Goal: Information Seeking & Learning: Learn about a topic

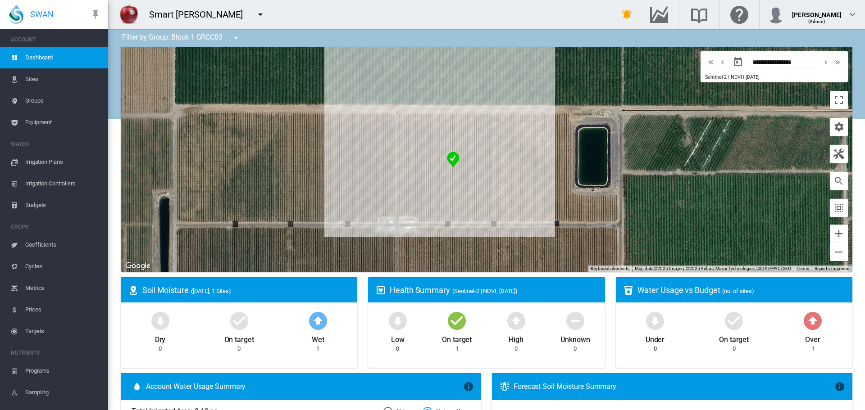
scroll to position [45, 0]
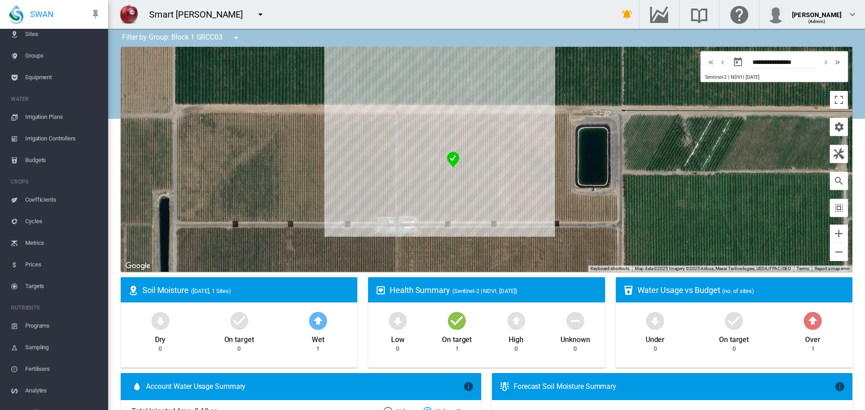
click at [60, 120] on span "Irrigation Plans" at bounding box center [63, 117] width 76 height 22
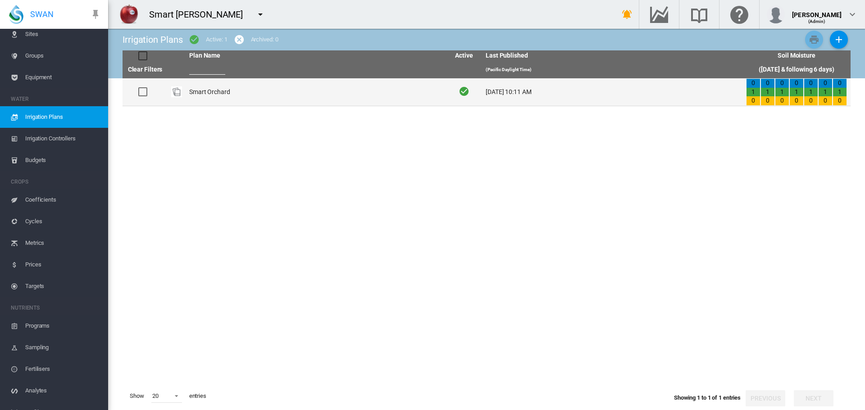
click at [336, 97] on td "Smart Orchard" at bounding box center [316, 91] width 260 height 27
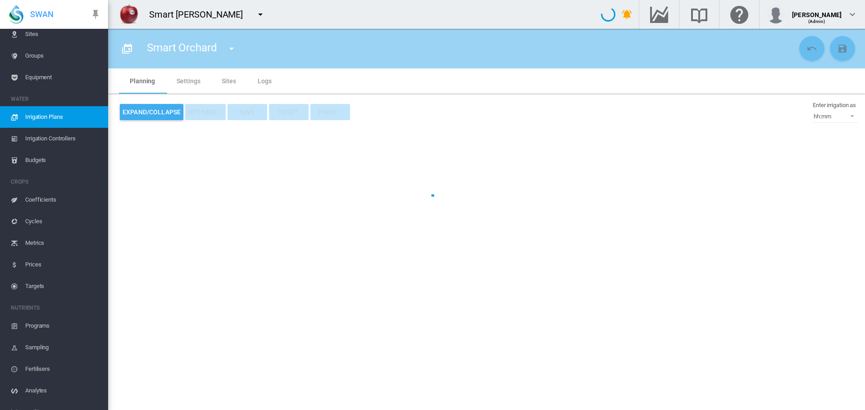
type input "**********"
type input "*"
type input "****"
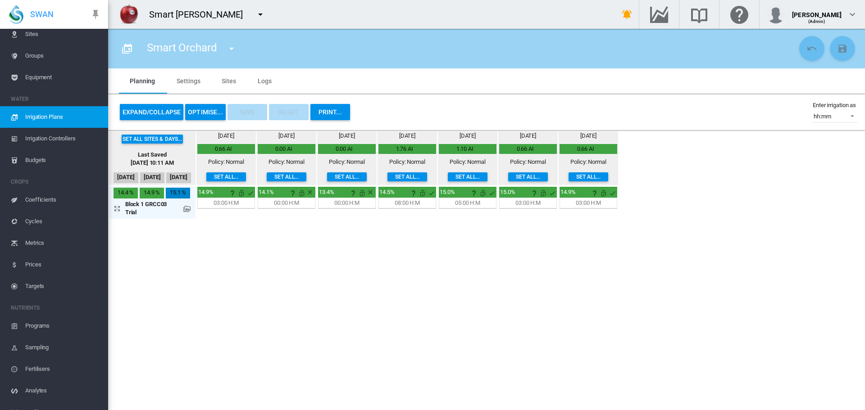
click at [212, 74] on md-tab-item "Sites" at bounding box center [229, 80] width 36 height 25
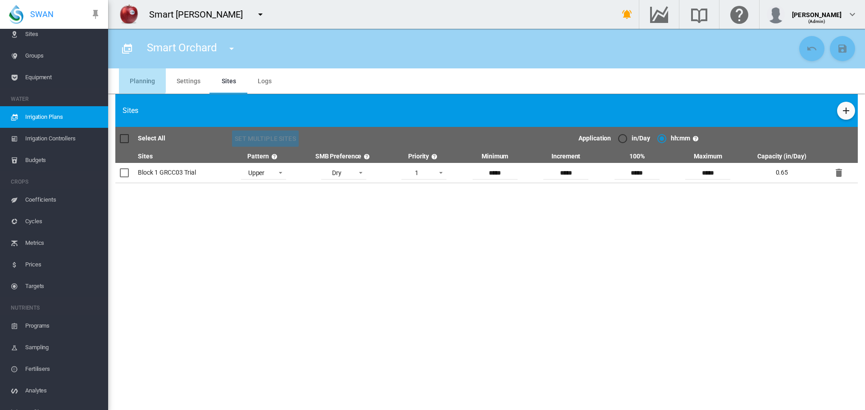
click at [141, 78] on md-tab-item "Planning" at bounding box center [142, 80] width 47 height 25
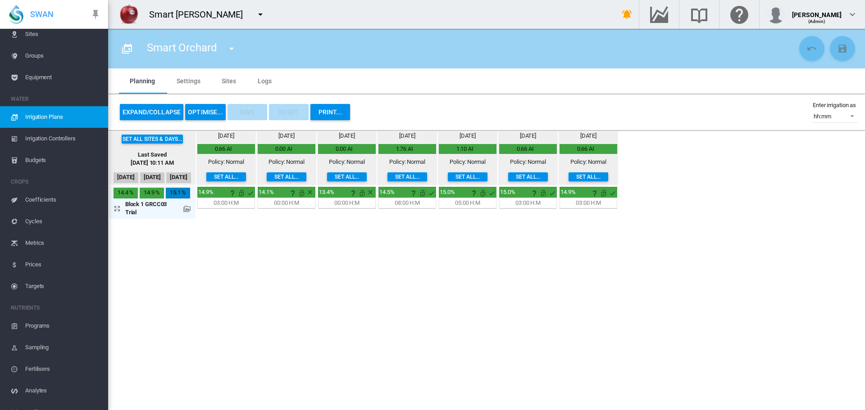
click at [188, 210] on md-icon at bounding box center [186, 208] width 7 height 7
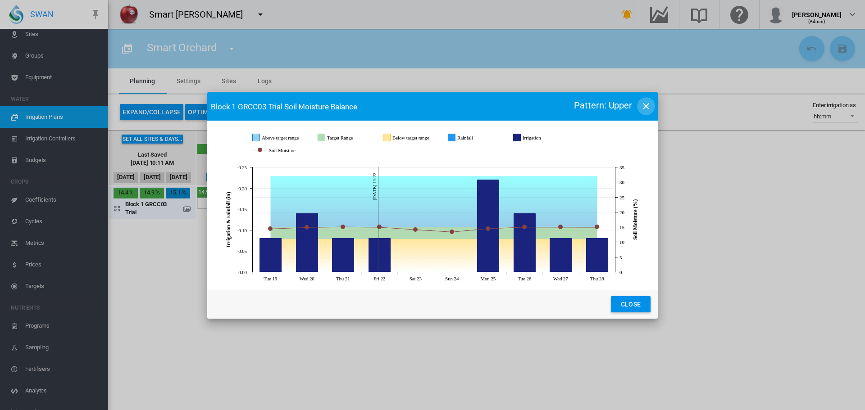
click at [646, 110] on md-icon "icon-close" at bounding box center [646, 106] width 11 height 11
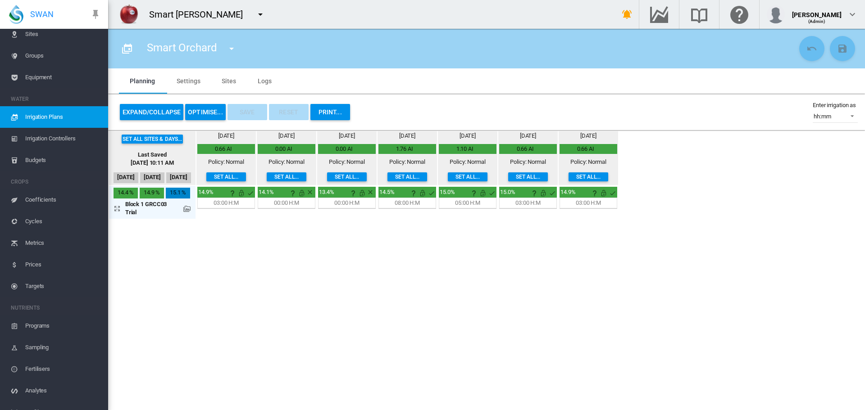
click at [186, 212] on md-icon at bounding box center [186, 208] width 7 height 7
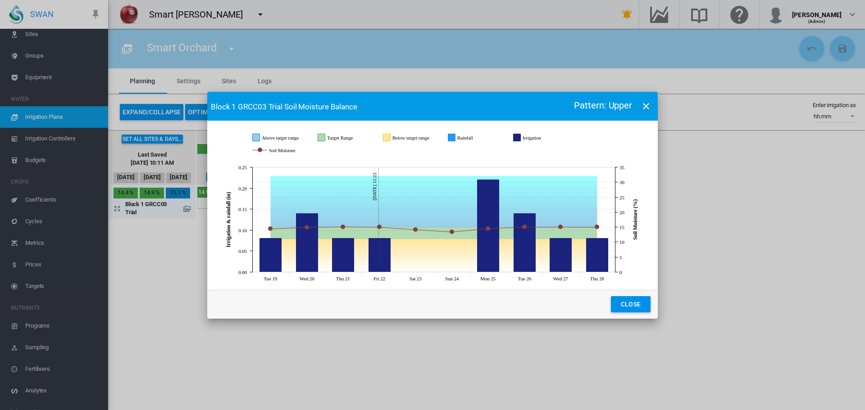
click at [644, 308] on button "Close" at bounding box center [631, 304] width 40 height 16
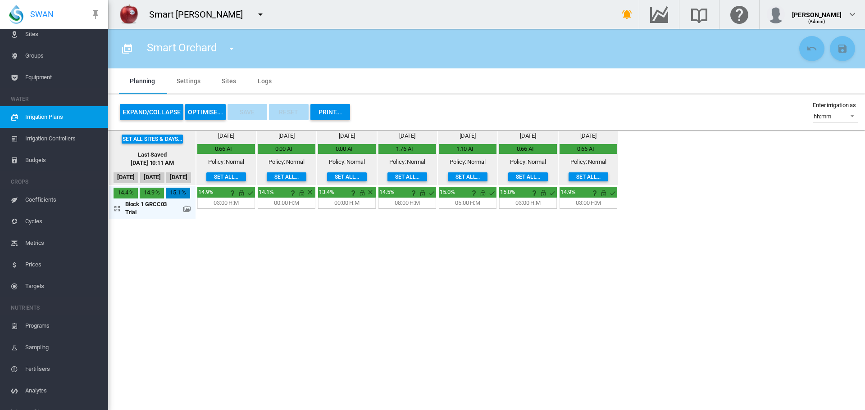
click at [706, 291] on section "Smart Orchard Smart Orchard" at bounding box center [486, 220] width 757 height 382
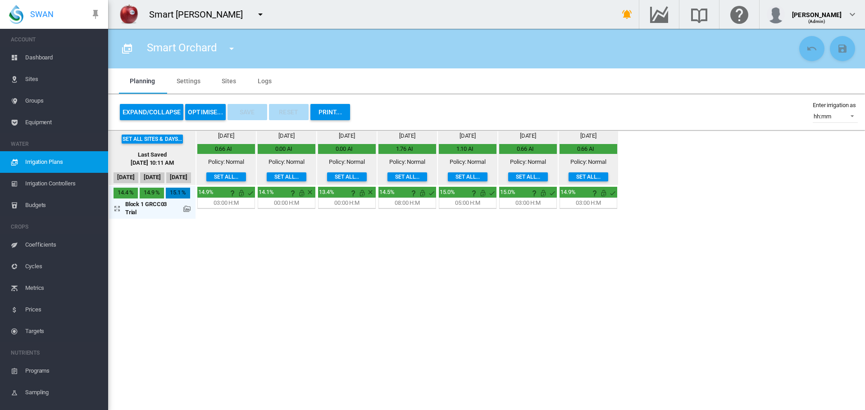
click at [68, 51] on span "Dashboard" at bounding box center [63, 58] width 76 height 22
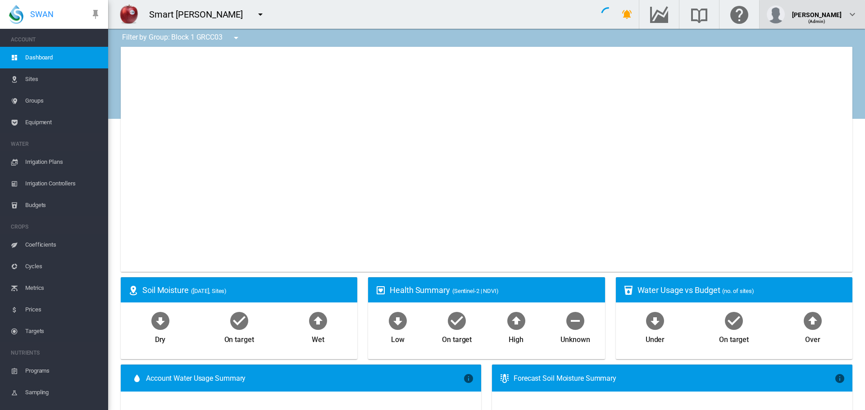
type input "**********"
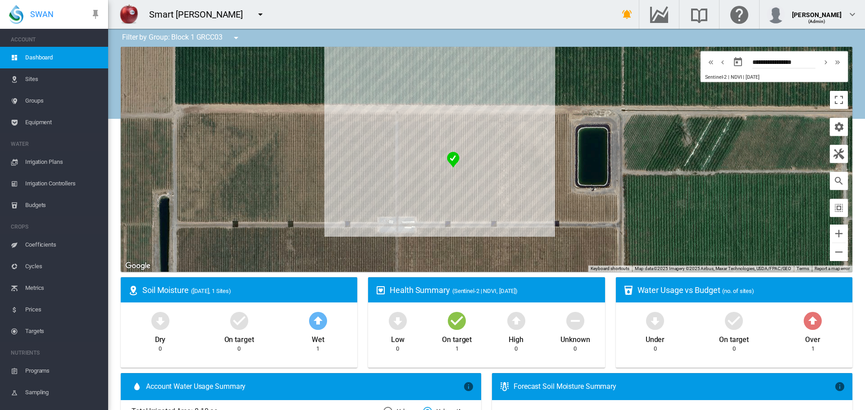
click at [269, 17] on button "button" at bounding box center [260, 14] width 18 height 18
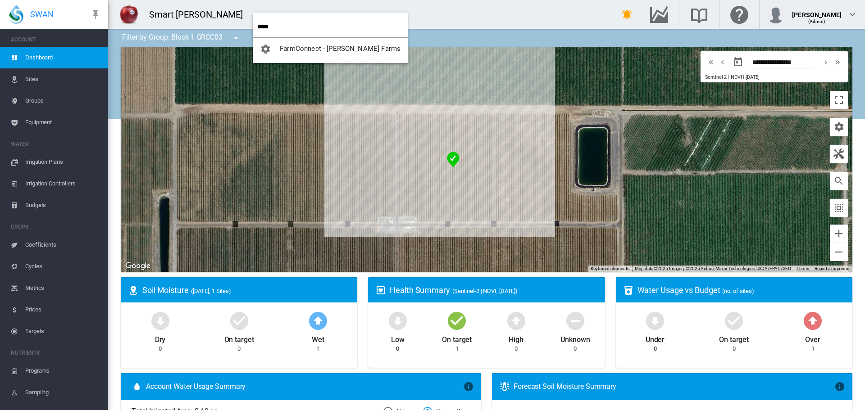
type input "*****"
click at [289, 43] on button "FarmConnect - [PERSON_NAME] Farms" at bounding box center [330, 49] width 155 height 22
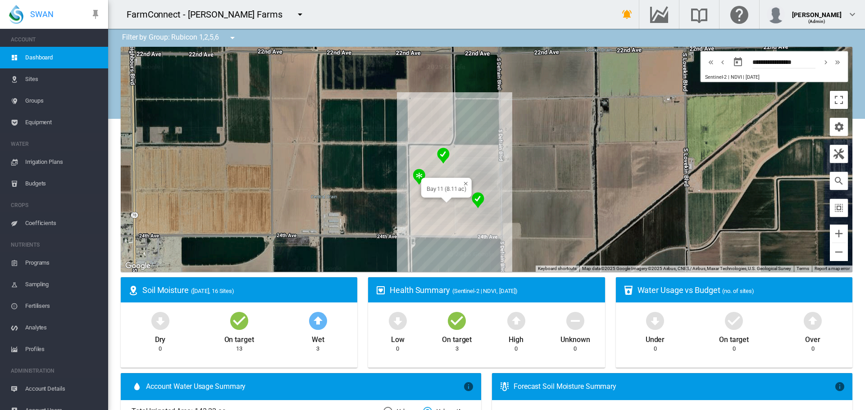
click at [441, 206] on div "Bay 11 (8.11 ac)" at bounding box center [486, 159] width 731 height 225
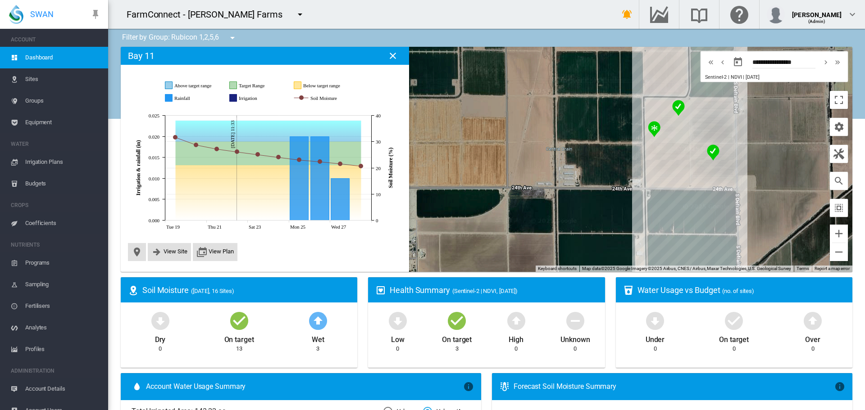
click at [63, 100] on span "Groups" at bounding box center [63, 101] width 76 height 22
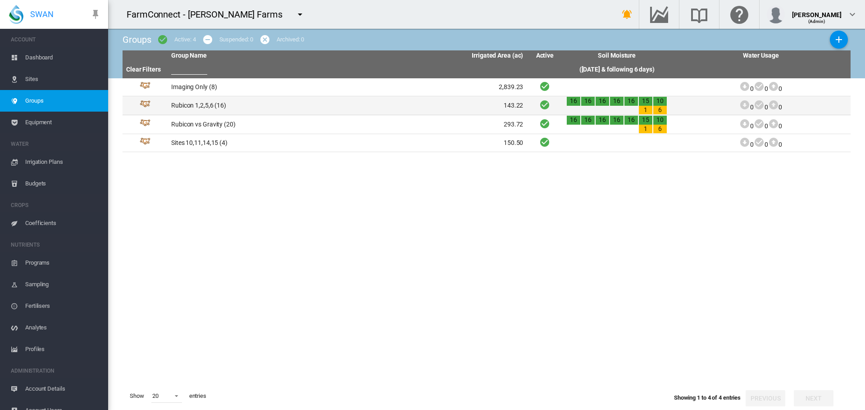
click at [237, 107] on td "Rubicon 1,2,5,6 (16)" at bounding box center [258, 105] width 180 height 18
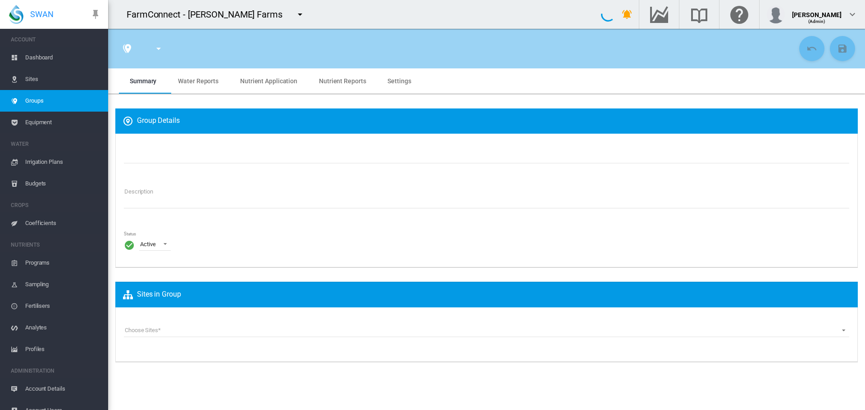
type input "**********"
type textarea "**********"
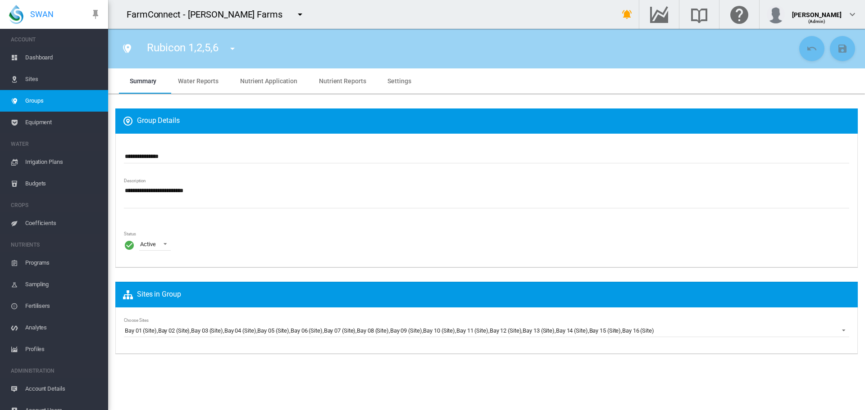
click at [200, 81] on span "Water Reports" at bounding box center [198, 80] width 41 height 7
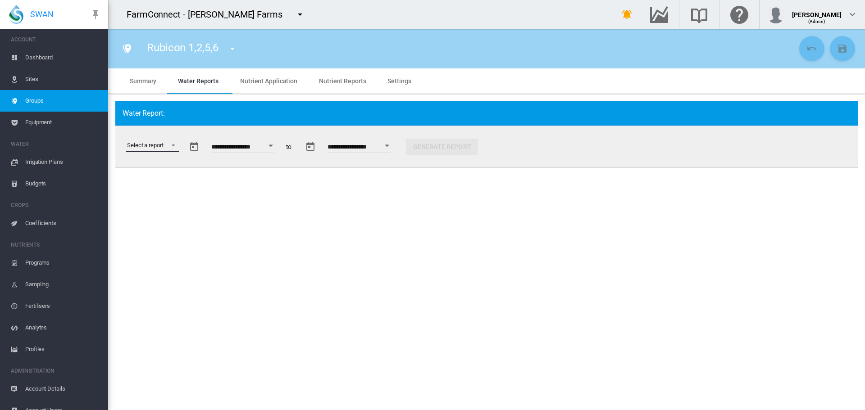
click at [173, 147] on md-select "Select a report Data Extract Irrigation Planned and Applied Soil Moisture Statu…" at bounding box center [152, 146] width 53 height 14
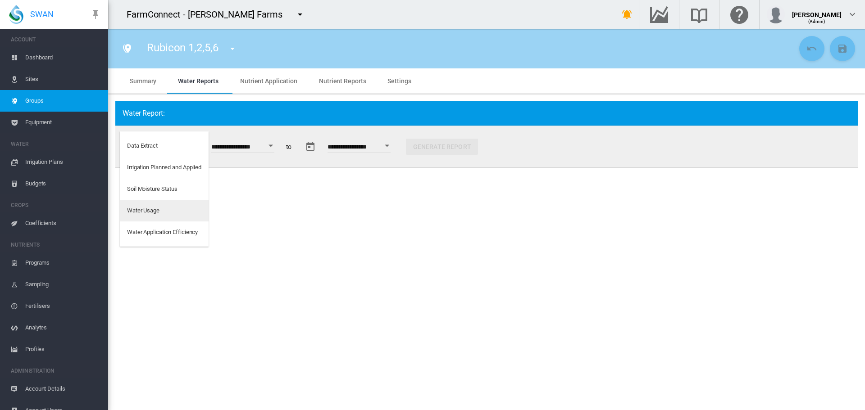
click at [163, 205] on md-option "Water Usage" at bounding box center [164, 211] width 89 height 22
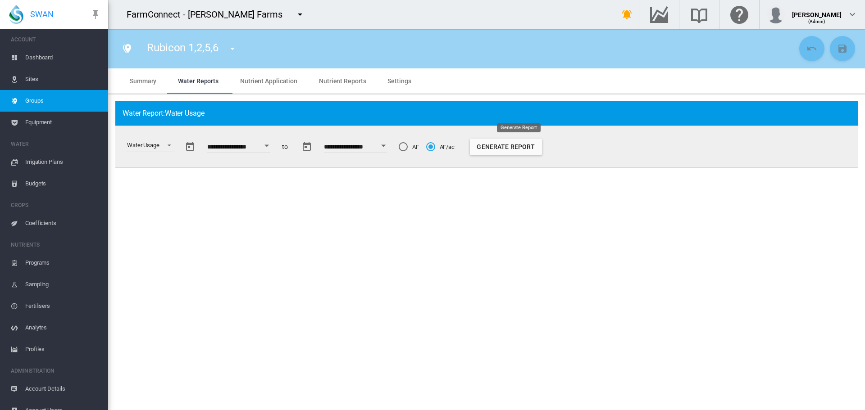
click at [504, 149] on button "Generate Report" at bounding box center [506, 147] width 72 height 16
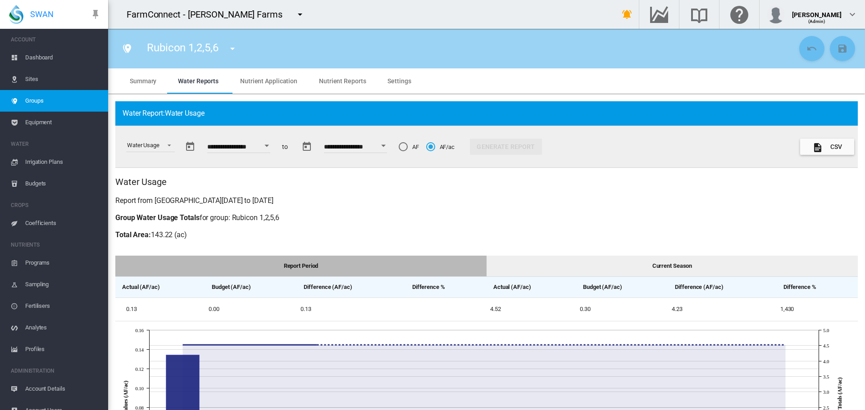
click at [275, 149] on button "Open calendar" at bounding box center [267, 146] width 16 height 16
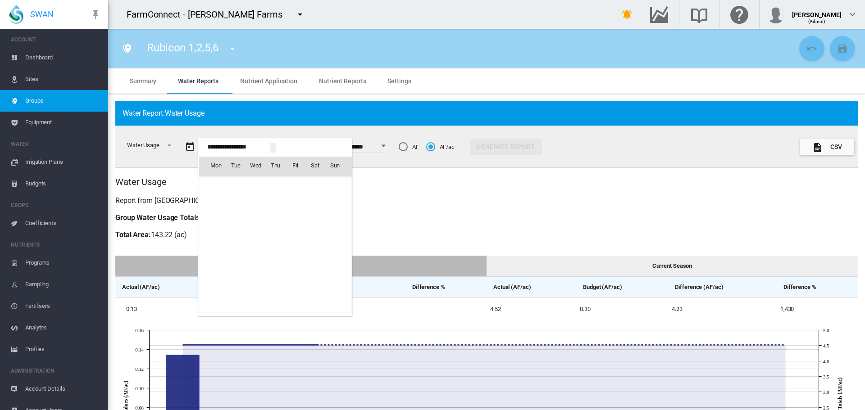
scroll to position [22321, 0]
click at [239, 184] on md-icon "August 2025" at bounding box center [233, 185] width 11 height 11
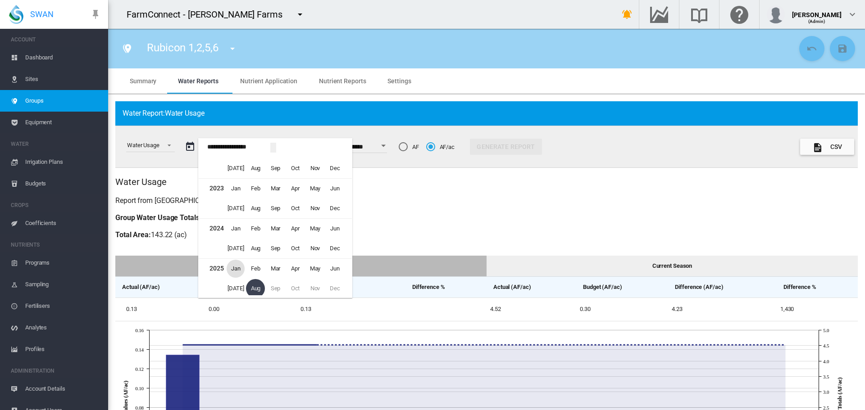
click at [239, 261] on span "Jan" at bounding box center [236, 269] width 18 height 18
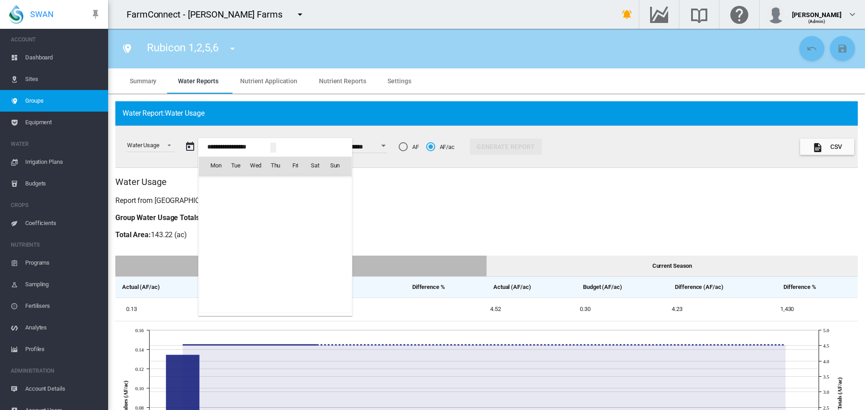
scroll to position [21485, 0]
click at [254, 207] on span "1" at bounding box center [255, 205] width 18 height 18
type input "**********"
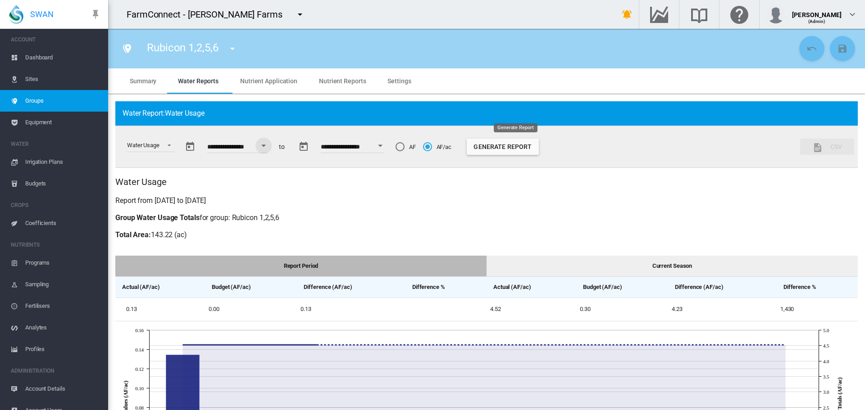
click at [495, 154] on button "Generate Report" at bounding box center [503, 147] width 72 height 16
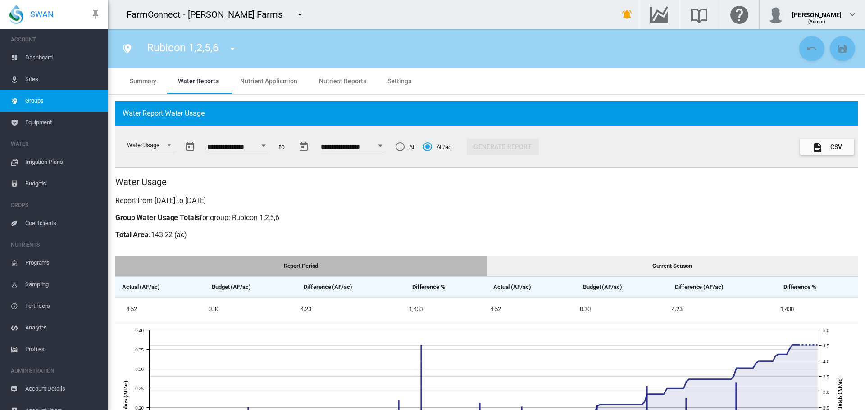
scroll to position [180, 0]
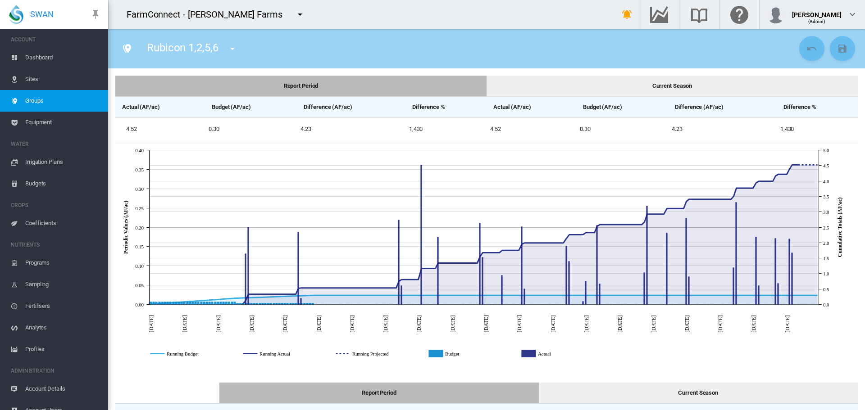
click at [34, 61] on span "Dashboard" at bounding box center [63, 58] width 76 height 22
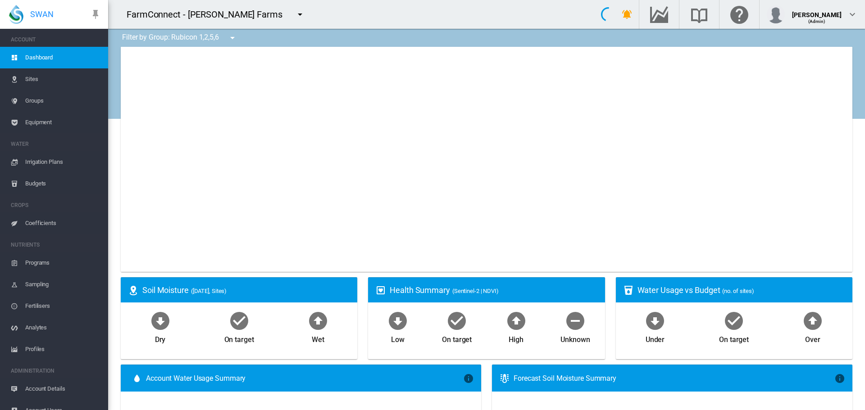
select select "**********"
type input "**********"
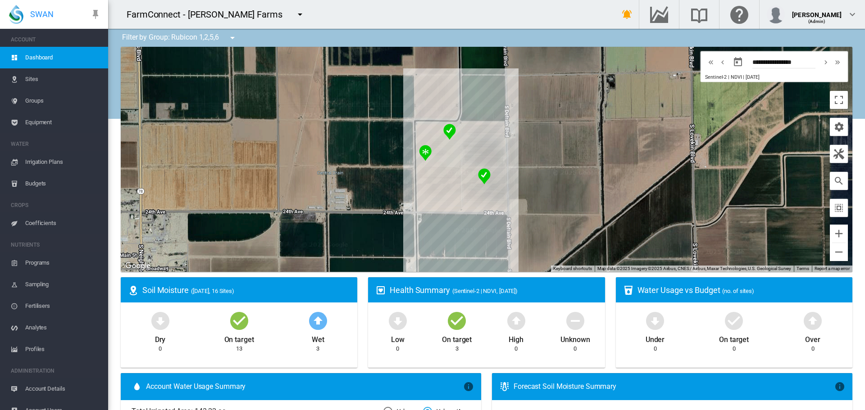
drag, startPoint x: 614, startPoint y: 187, endPoint x: 386, endPoint y: 211, distance: 230.1
click at [386, 211] on div at bounding box center [486, 159] width 731 height 225
click at [830, 127] on button "button" at bounding box center [839, 127] width 18 height 18
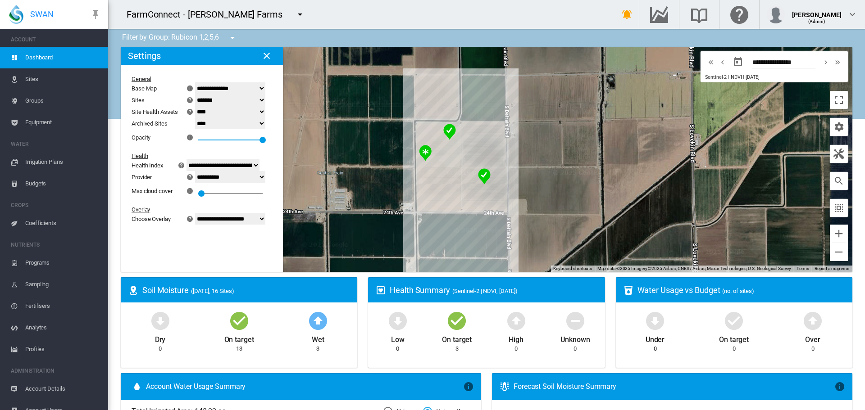
click at [260, 222] on select "**********" at bounding box center [230, 219] width 70 height 12
select select "********"
click at [200, 213] on select "**********" at bounding box center [230, 219] width 70 height 12
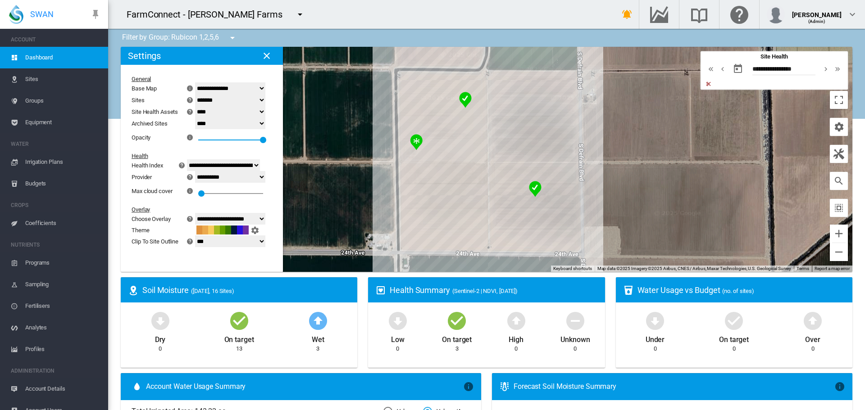
drag, startPoint x: 520, startPoint y: 223, endPoint x: 613, endPoint y: 281, distance: 109.5
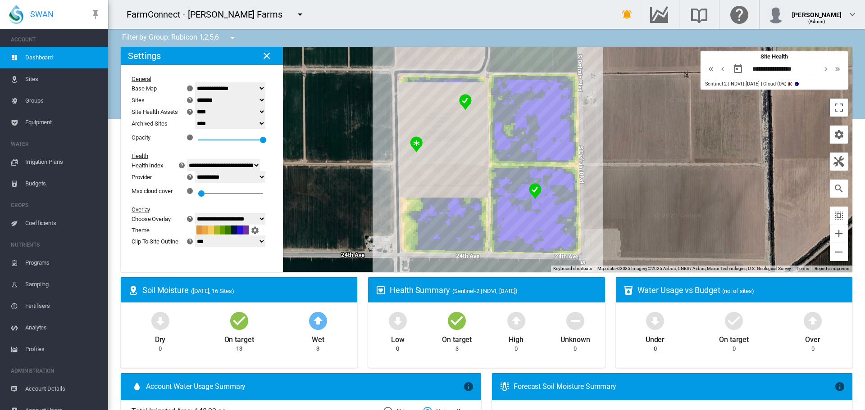
click at [224, 108] on select "******* **** ****" at bounding box center [230, 112] width 70 height 12
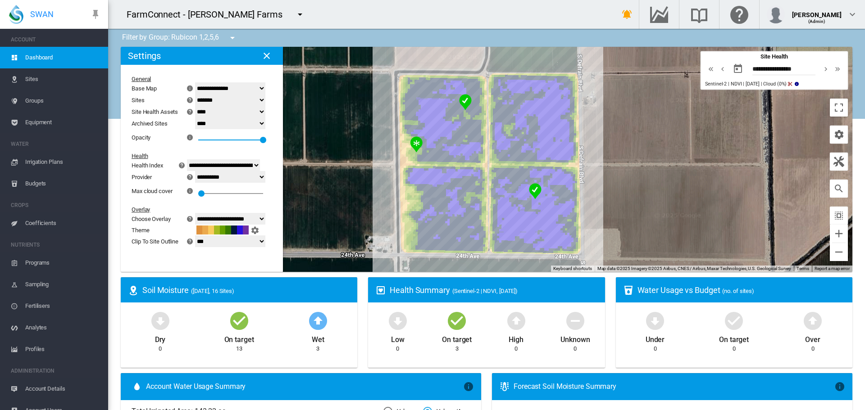
select select "****"
click at [200, 106] on select "******* **** ****" at bounding box center [230, 112] width 70 height 12
click at [830, 110] on button "Toggle fullscreen view" at bounding box center [839, 108] width 18 height 18
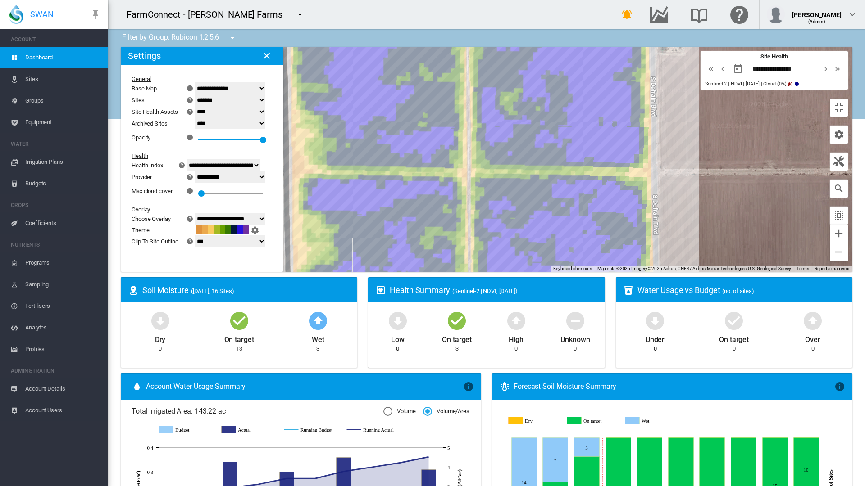
click at [198, 129] on div "1" at bounding box center [230, 137] width 65 height 16
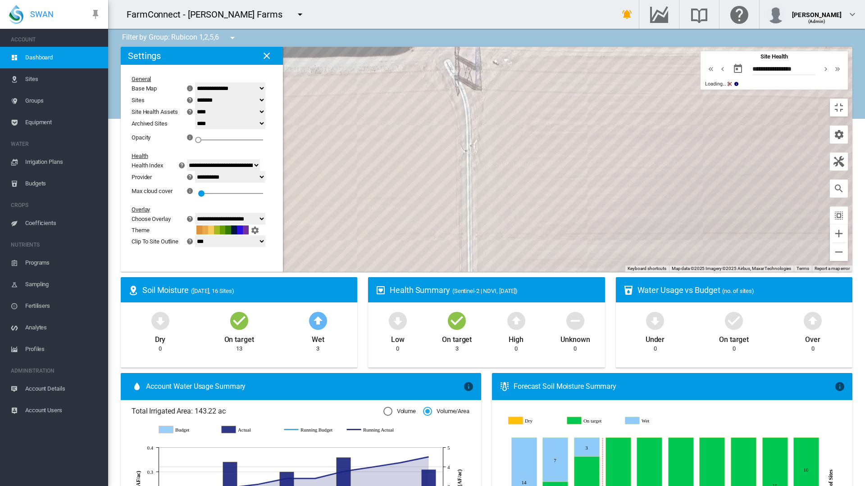
drag, startPoint x: 412, startPoint y: 77, endPoint x: 411, endPoint y: 158, distance: 80.2
click at [411, 158] on div at bounding box center [486, 159] width 731 height 225
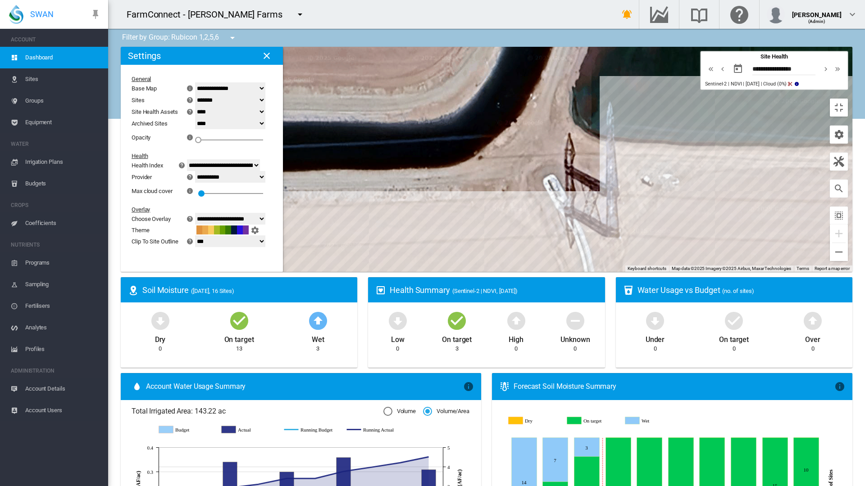
drag, startPoint x: 405, startPoint y: 127, endPoint x: 527, endPoint y: 242, distance: 167.9
click at [527, 242] on div at bounding box center [486, 159] width 731 height 225
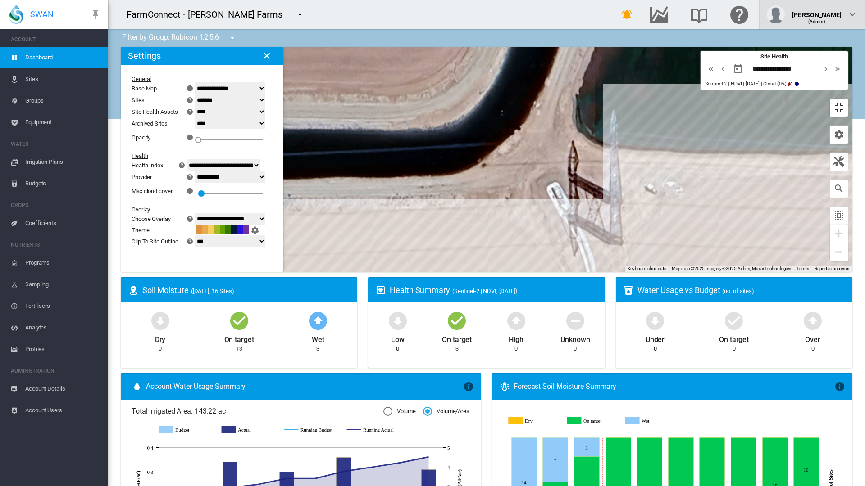
drag, startPoint x: 853, startPoint y: 54, endPoint x: 846, endPoint y: 0, distance: 54.1
click at [848, 99] on button "Toggle fullscreen view" at bounding box center [839, 108] width 18 height 18
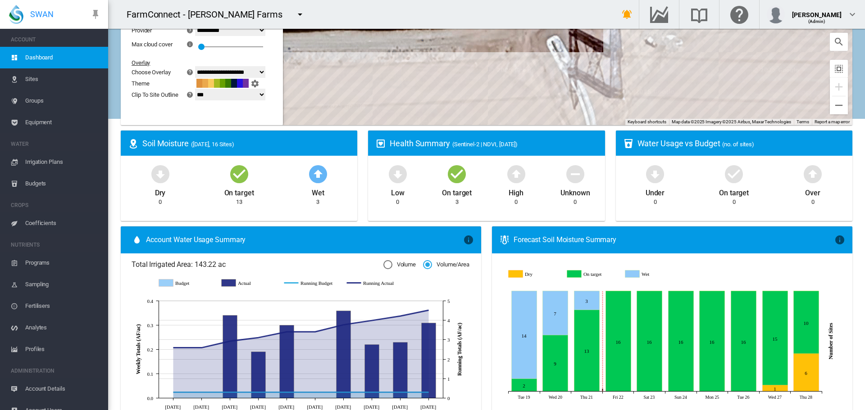
scroll to position [45, 0]
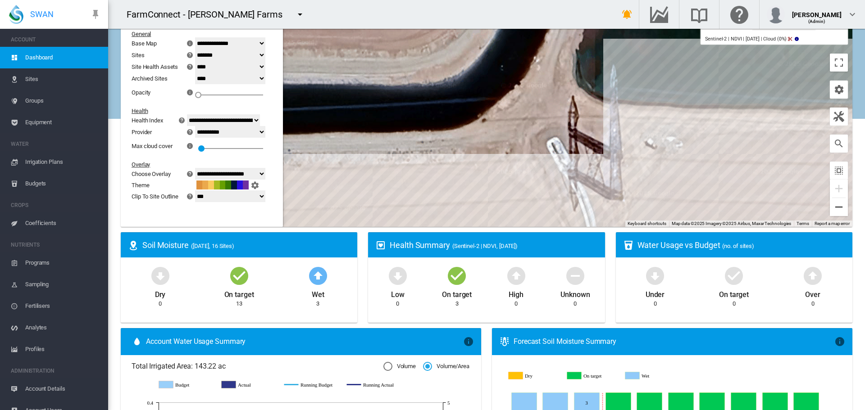
click at [830, 202] on button "Zoom out" at bounding box center [839, 207] width 18 height 18
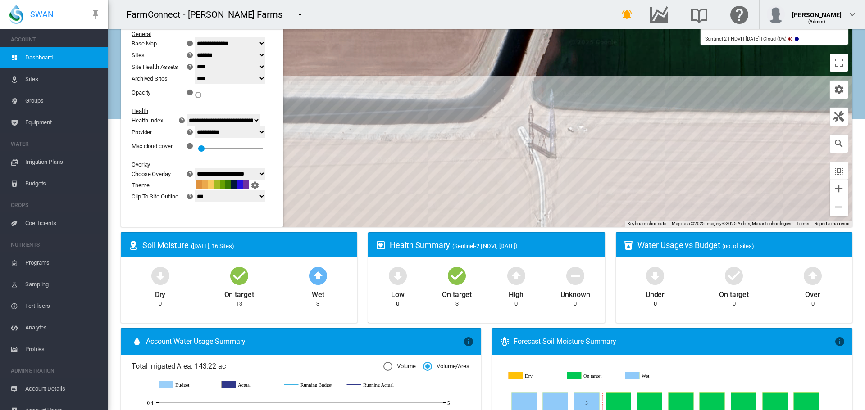
click at [830, 202] on button "Zoom out" at bounding box center [839, 207] width 18 height 18
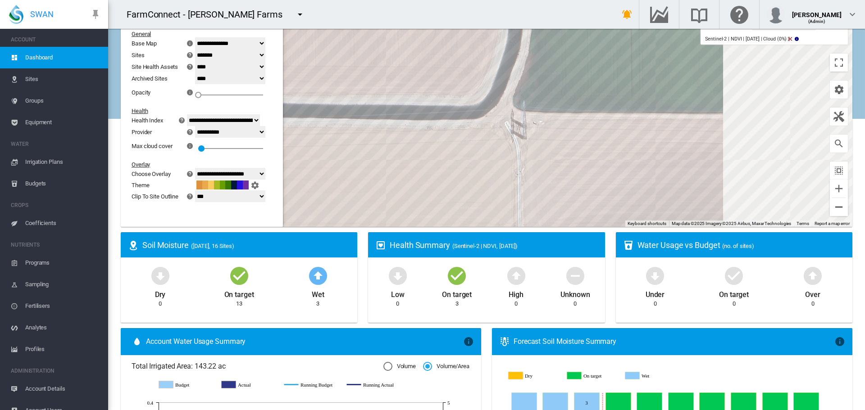
click at [830, 202] on button "Zoom out" at bounding box center [839, 207] width 18 height 18
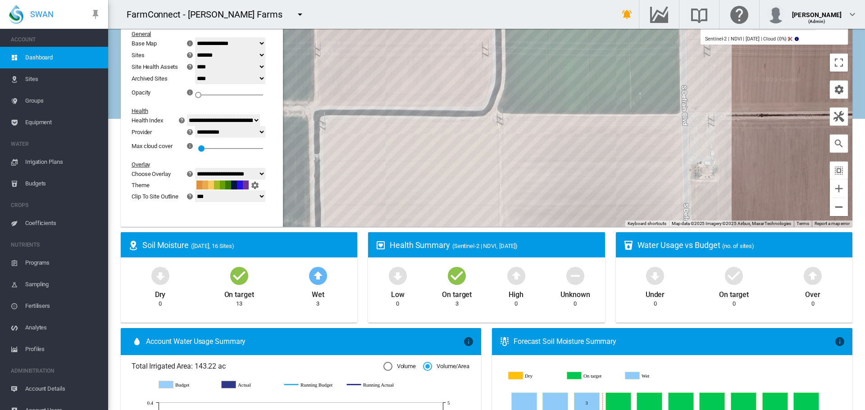
click at [830, 204] on button "Zoom out" at bounding box center [839, 207] width 18 height 18
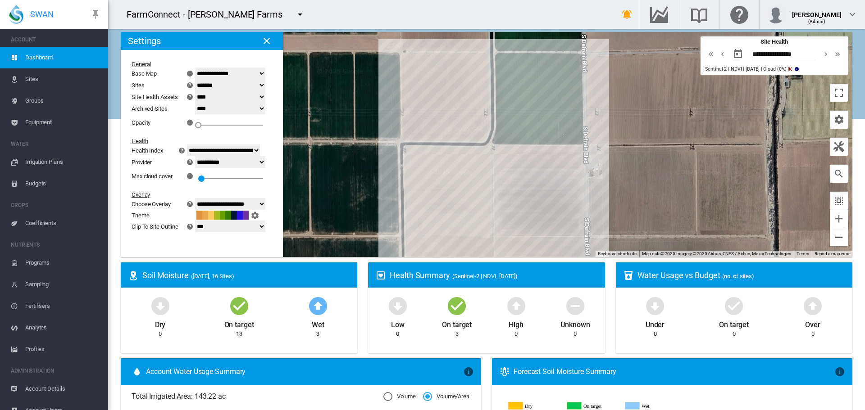
scroll to position [0, 0]
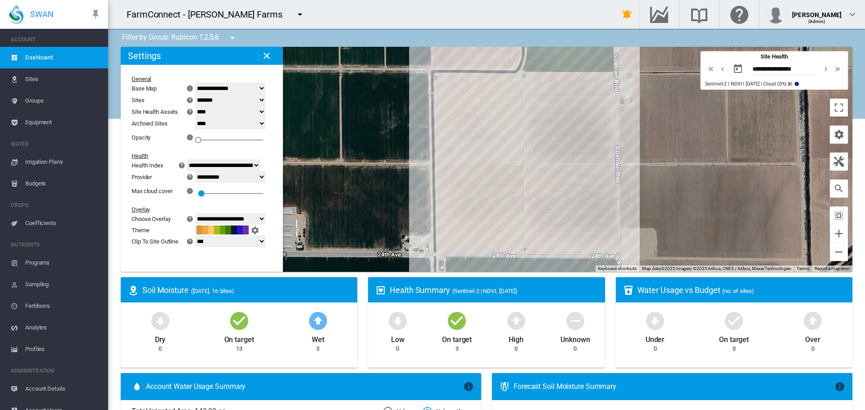
drag, startPoint x: 541, startPoint y: 139, endPoint x: 578, endPoint y: 51, distance: 95.5
click at [572, 49] on div at bounding box center [486, 159] width 731 height 225
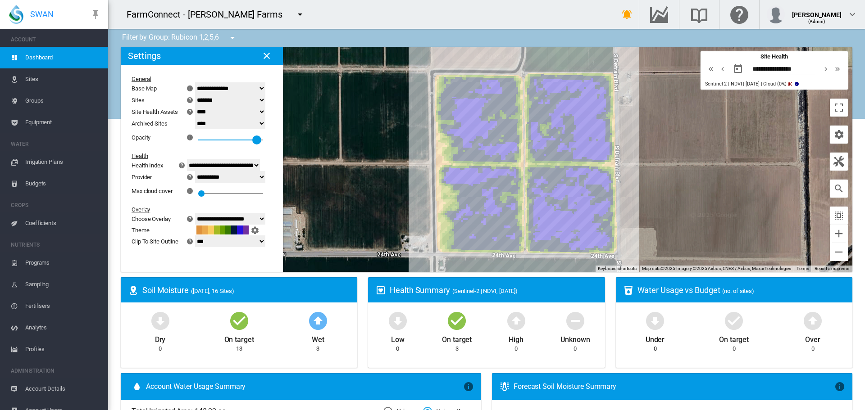
click at [263, 140] on div at bounding box center [230, 140] width 65 height 1
click at [249, 217] on select "**********" at bounding box center [230, 219] width 70 height 12
select select "********"
click at [200, 213] on select "**********" at bounding box center [230, 219] width 70 height 12
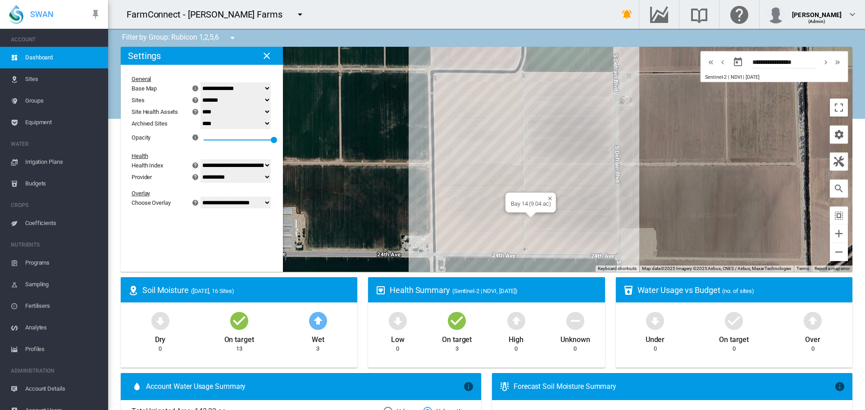
select select "****"
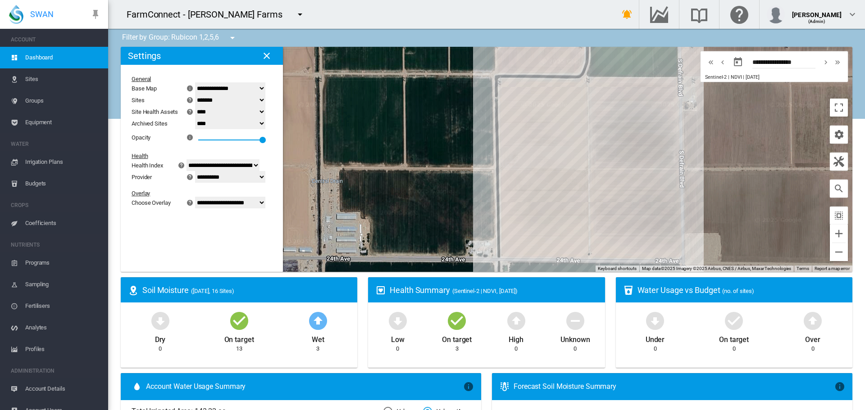
drag, startPoint x: 386, startPoint y: 113, endPoint x: 451, endPoint y: 119, distance: 65.2
click at [451, 119] on div at bounding box center [486, 159] width 731 height 225
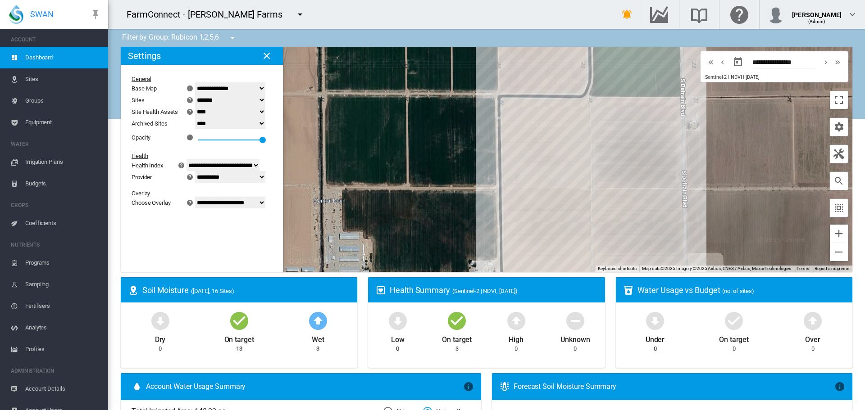
drag, startPoint x: 522, startPoint y: 216, endPoint x: 490, endPoint y: 191, distance: 40.7
click at [490, 191] on div at bounding box center [486, 159] width 731 height 225
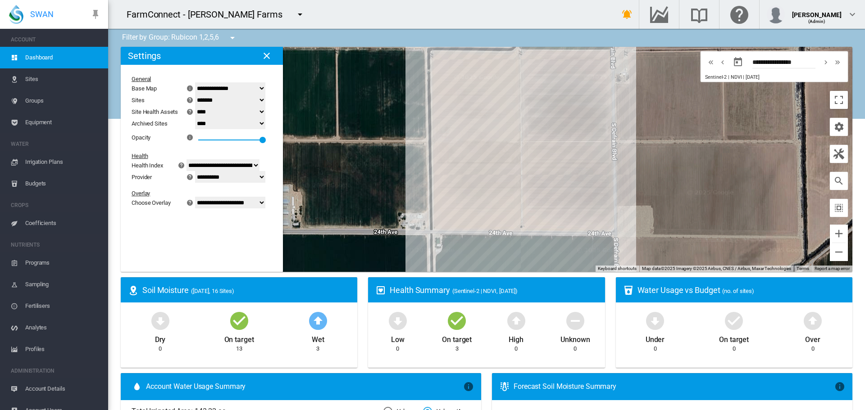
drag, startPoint x: 439, startPoint y: 132, endPoint x: 406, endPoint y: 119, distance: 35.1
click at [406, 119] on div at bounding box center [486, 159] width 731 height 225
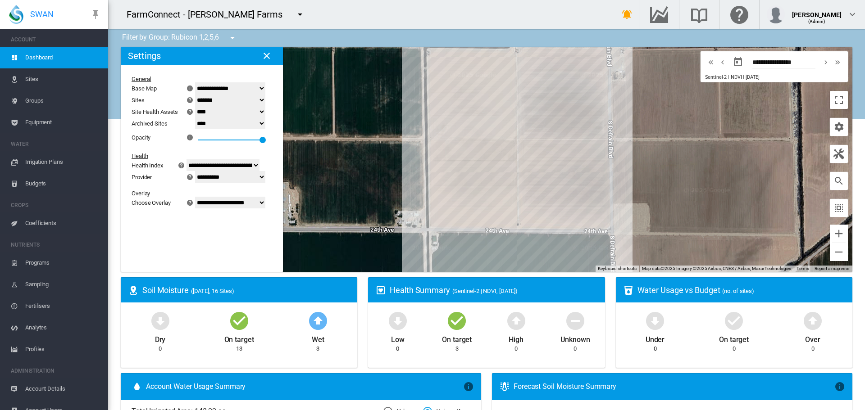
click at [268, 60] on md-icon "icon-close" at bounding box center [266, 55] width 11 height 11
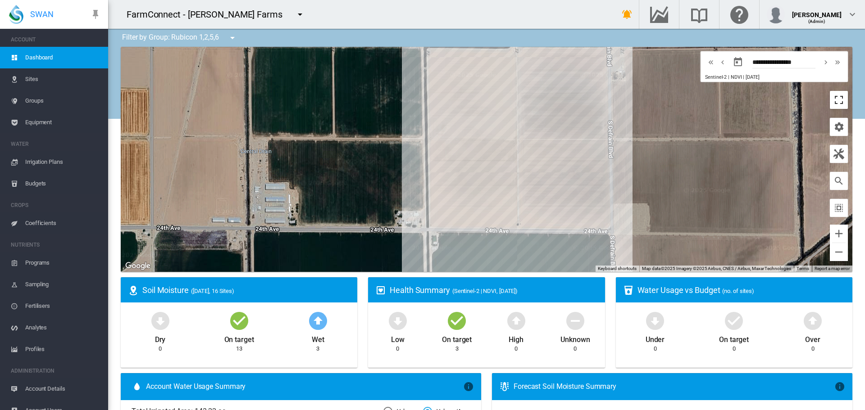
click at [830, 101] on button "Toggle fullscreen view" at bounding box center [839, 100] width 18 height 18
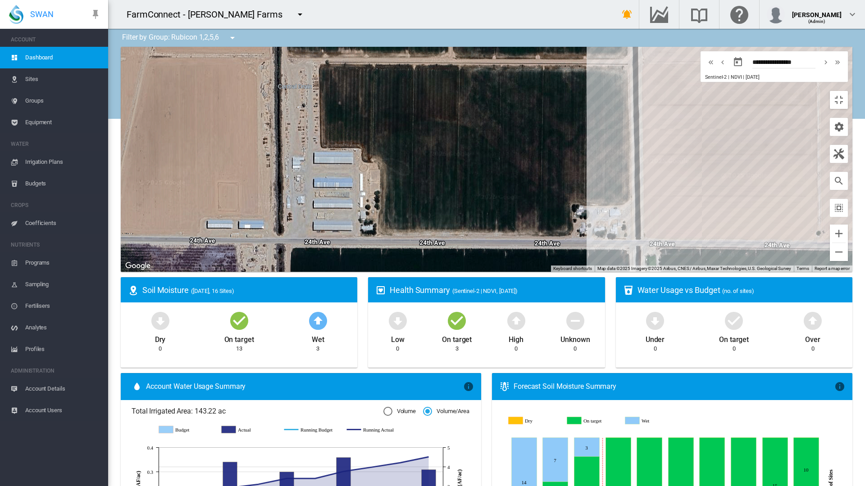
drag, startPoint x: 318, startPoint y: 323, endPoint x: 484, endPoint y: 362, distance: 169.7
click at [484, 272] on div at bounding box center [486, 159] width 731 height 225
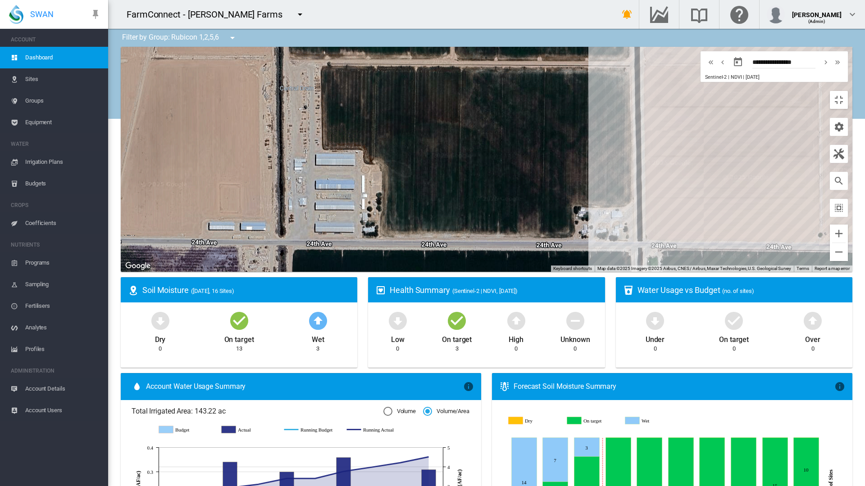
drag, startPoint x: 590, startPoint y: 127, endPoint x: 259, endPoint y: 298, distance: 372.5
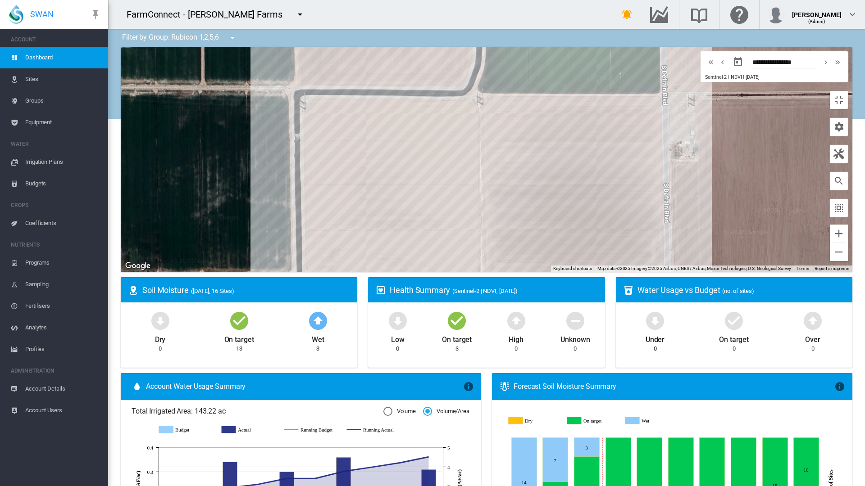
drag, startPoint x: 479, startPoint y: 221, endPoint x: 350, endPoint y: 313, distance: 157.6
click at [141, 272] on div at bounding box center [486, 159] width 731 height 225
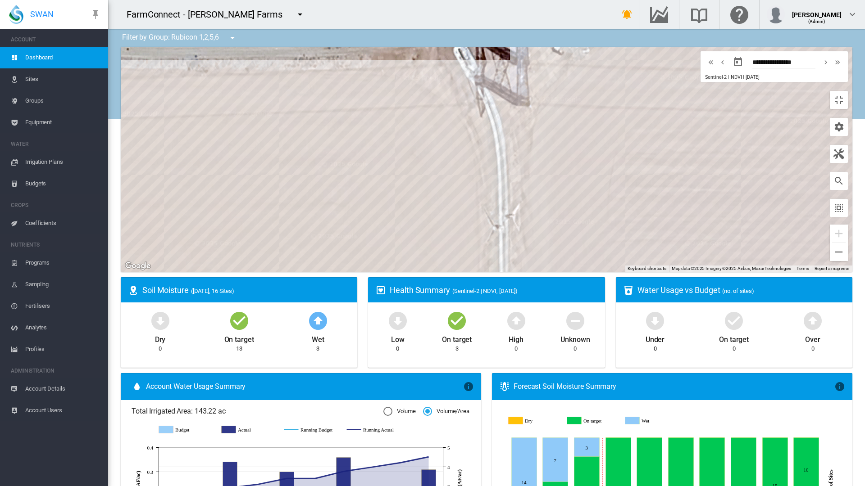
drag, startPoint x: 458, startPoint y: 390, endPoint x: 461, endPoint y: 321, distance: 69.0
click at [461, 272] on div at bounding box center [486, 159] width 731 height 225
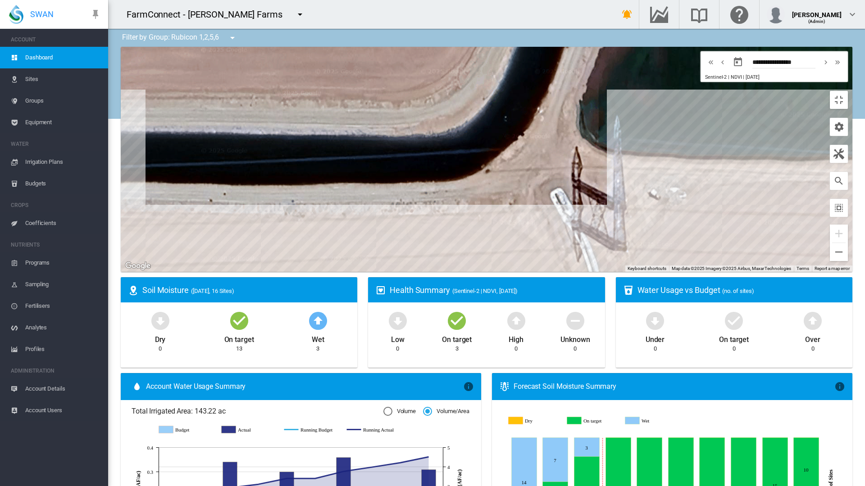
drag, startPoint x: 366, startPoint y: 81, endPoint x: 466, endPoint y: 238, distance: 186.7
click at [466, 238] on div at bounding box center [486, 159] width 731 height 225
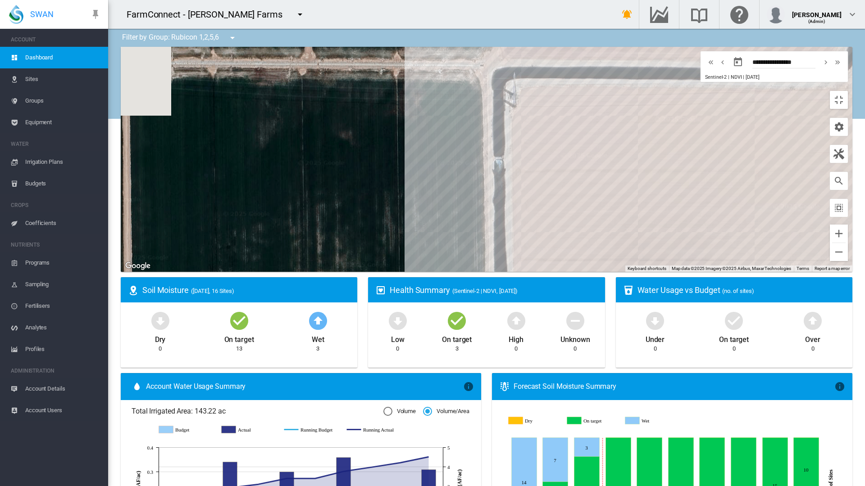
drag, startPoint x: 432, startPoint y: 229, endPoint x: 767, endPoint y: 163, distance: 340.7
click at [767, 163] on div at bounding box center [486, 159] width 731 height 225
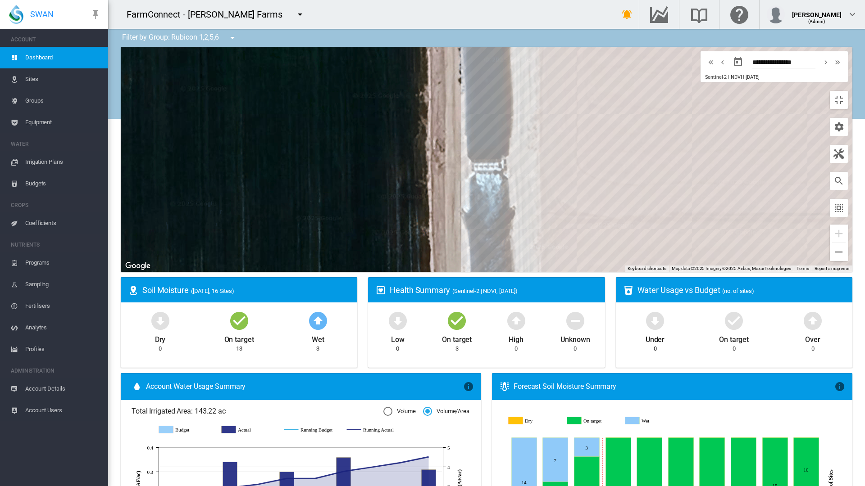
drag, startPoint x: 480, startPoint y: 257, endPoint x: 431, endPoint y: 262, distance: 48.9
click at [431, 262] on div at bounding box center [486, 159] width 731 height 225
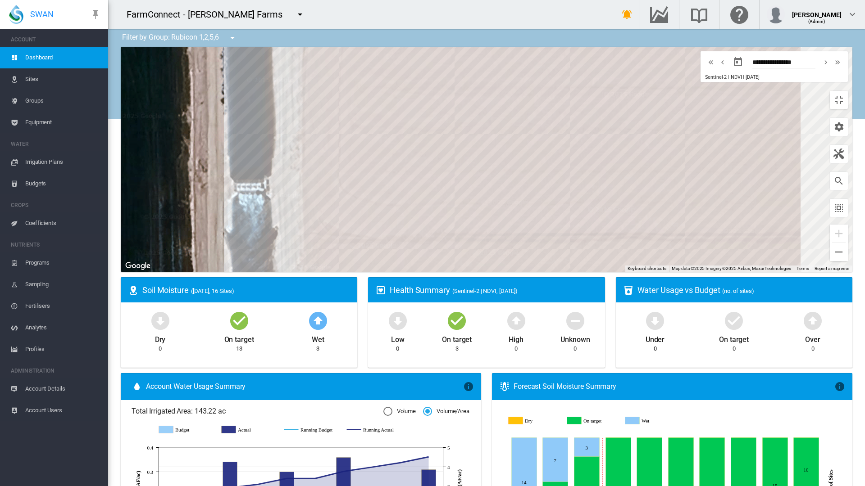
drag, startPoint x: 625, startPoint y: 241, endPoint x: 347, endPoint y: 265, distance: 279.4
click at [310, 269] on div at bounding box center [486, 159] width 731 height 225
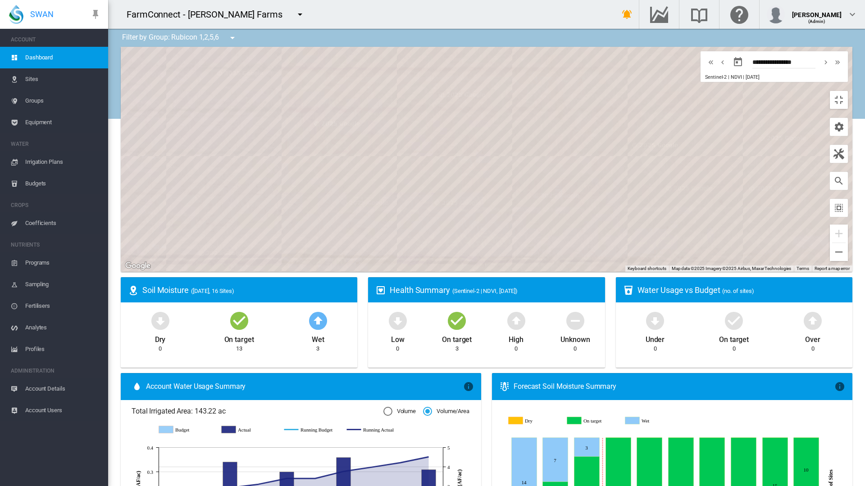
drag, startPoint x: 662, startPoint y: 250, endPoint x: 309, endPoint y: 245, distance: 353.2
click at [295, 247] on div at bounding box center [486, 159] width 731 height 225
drag, startPoint x: 661, startPoint y: 241, endPoint x: 270, endPoint y: 256, distance: 391.7
click at [265, 256] on div at bounding box center [486, 159] width 731 height 225
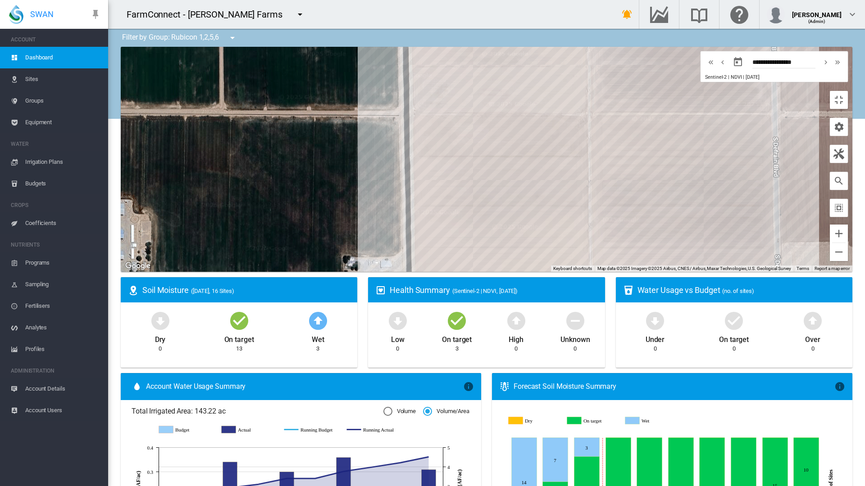
drag, startPoint x: 593, startPoint y: 279, endPoint x: 508, endPoint y: 191, distance: 122.3
click at [508, 191] on div at bounding box center [486, 159] width 731 height 225
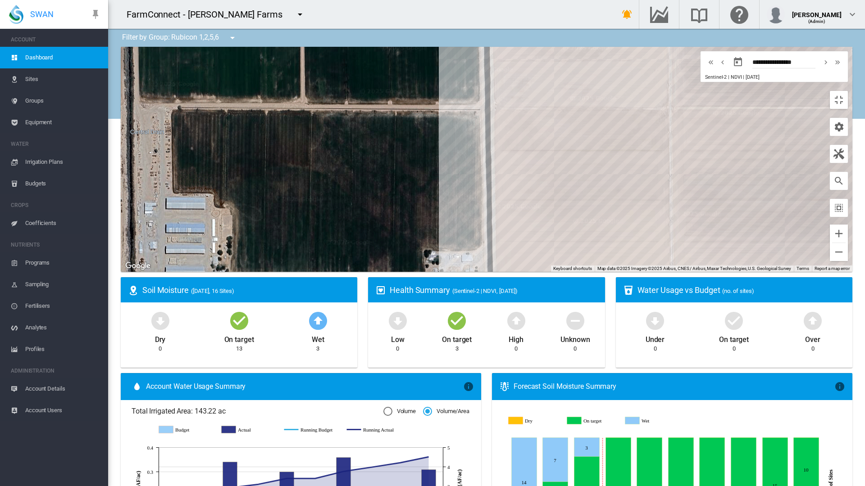
drag, startPoint x: 449, startPoint y: 348, endPoint x: 511, endPoint y: 350, distance: 61.7
click at [511, 272] on div at bounding box center [486, 159] width 731 height 225
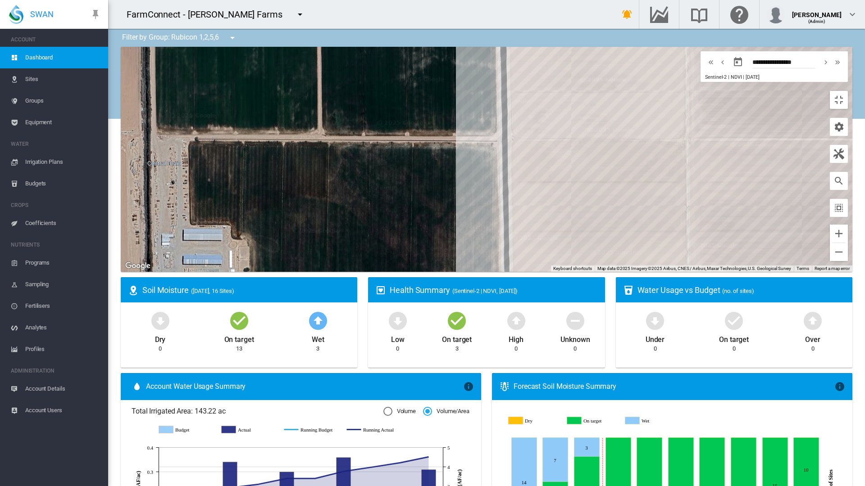
drag, startPoint x: 205, startPoint y: 326, endPoint x: 159, endPoint y: 358, distance: 56.0
click at [159, 272] on div at bounding box center [486, 159] width 731 height 225
click at [848, 91] on button "Toggle fullscreen view" at bounding box center [839, 100] width 18 height 18
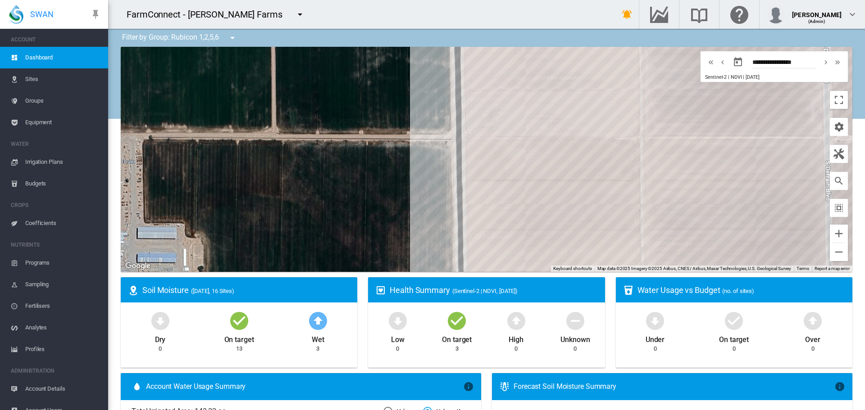
drag, startPoint x: 389, startPoint y: 127, endPoint x: 307, endPoint y: 123, distance: 82.1
click at [307, 123] on div at bounding box center [486, 159] width 731 height 225
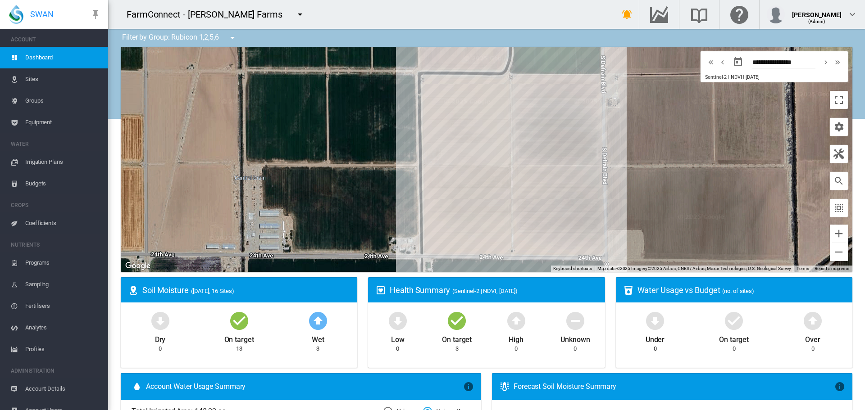
drag, startPoint x: 307, startPoint y: 123, endPoint x: 397, endPoint y: 170, distance: 102.4
click at [397, 170] on div at bounding box center [486, 159] width 731 height 225
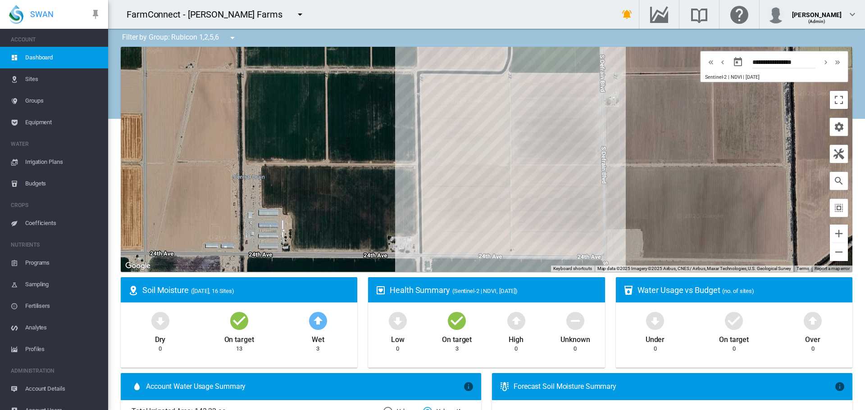
click at [51, 227] on span "Coefficients" at bounding box center [63, 224] width 76 height 22
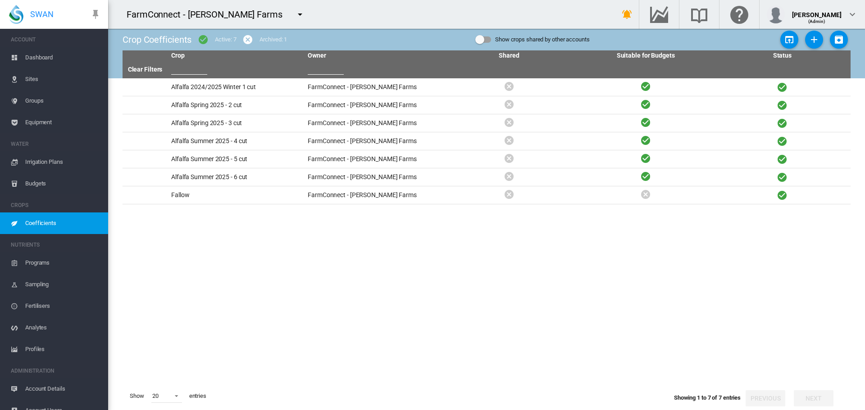
click at [59, 53] on span "Dashboard" at bounding box center [63, 58] width 76 height 22
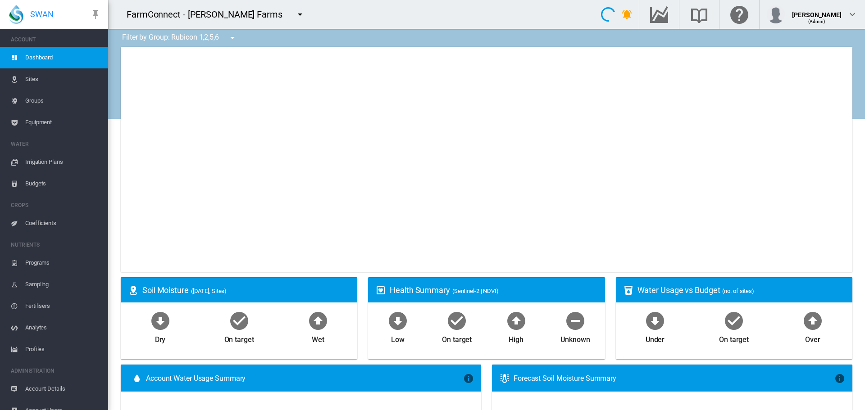
type input "**********"
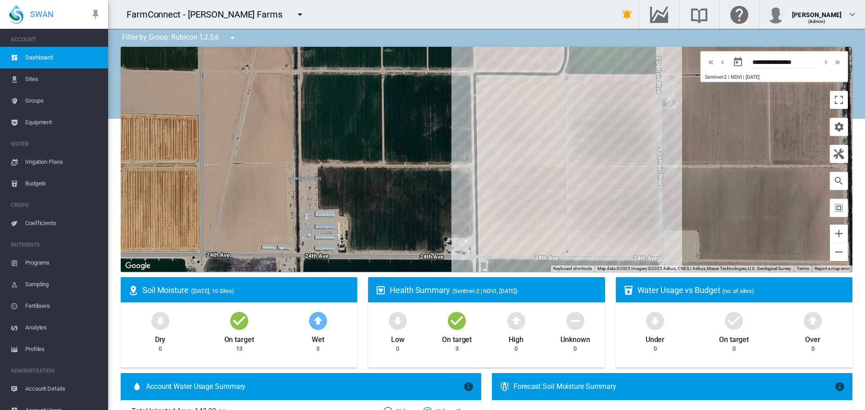
drag, startPoint x: 670, startPoint y: 199, endPoint x: 727, endPoint y: 200, distance: 56.8
click at [727, 200] on div at bounding box center [486, 159] width 731 height 225
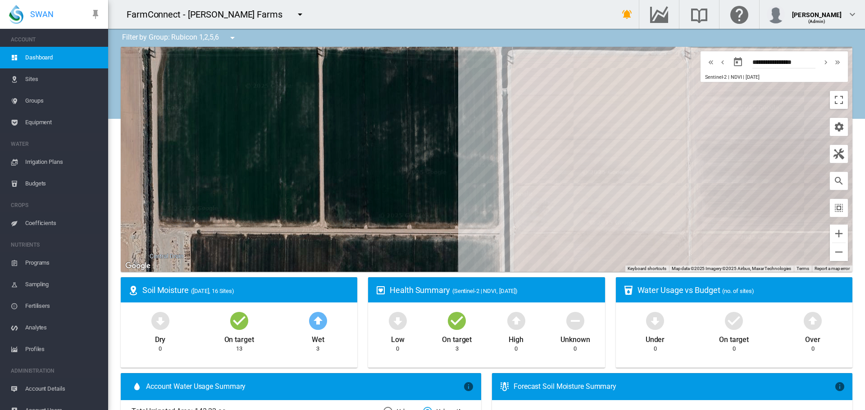
drag, startPoint x: 442, startPoint y: 116, endPoint x: 447, endPoint y: 159, distance: 42.7
click at [447, 159] on div at bounding box center [486, 159] width 731 height 225
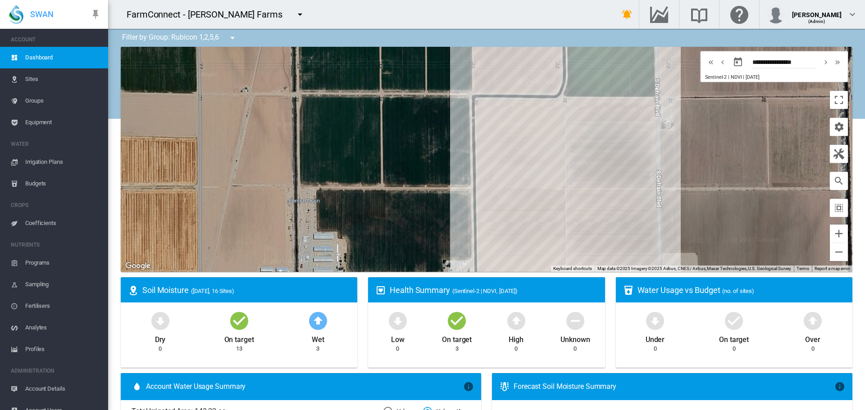
drag, startPoint x: 427, startPoint y: 189, endPoint x: 429, endPoint y: 171, distance: 18.1
click at [429, 171] on div at bounding box center [486, 159] width 731 height 225
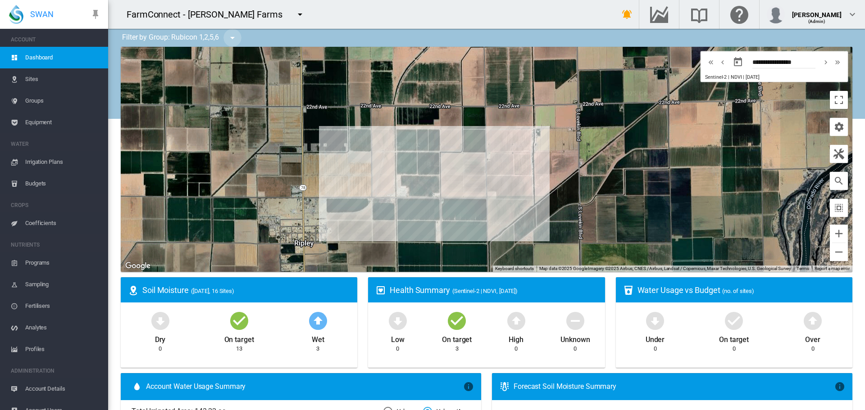
click at [229, 33] on md-icon "icon-menu-down" at bounding box center [232, 37] width 11 height 11
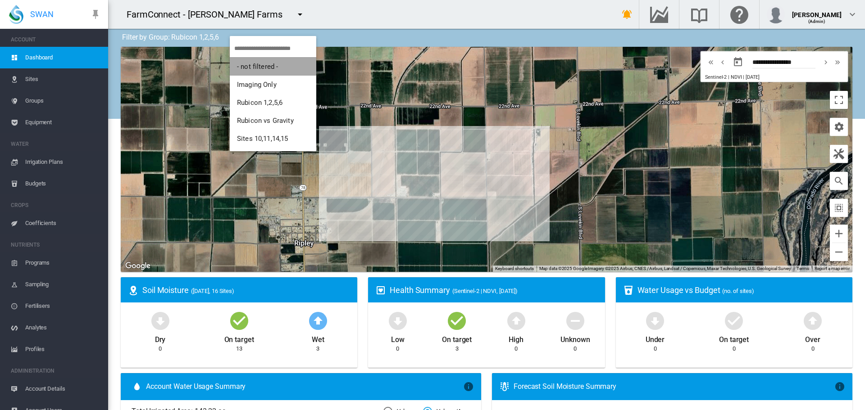
click at [243, 63] on span "- not filtered -" at bounding box center [257, 67] width 41 height 8
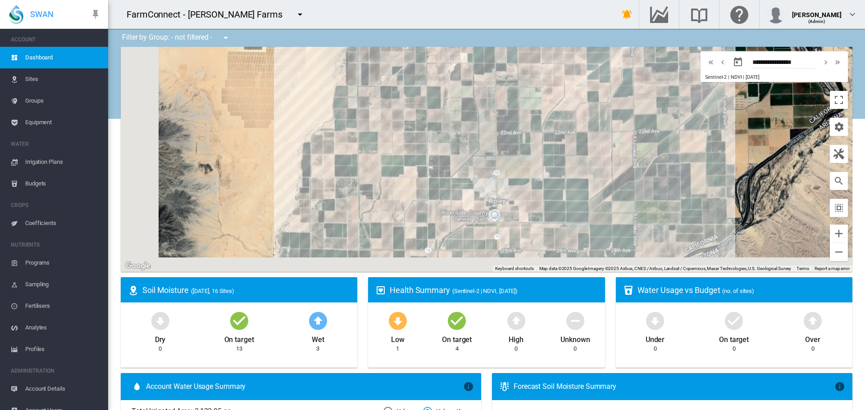
drag, startPoint x: 439, startPoint y: 222, endPoint x: 567, endPoint y: 186, distance: 132.8
click at [567, 186] on div at bounding box center [486, 159] width 731 height 225
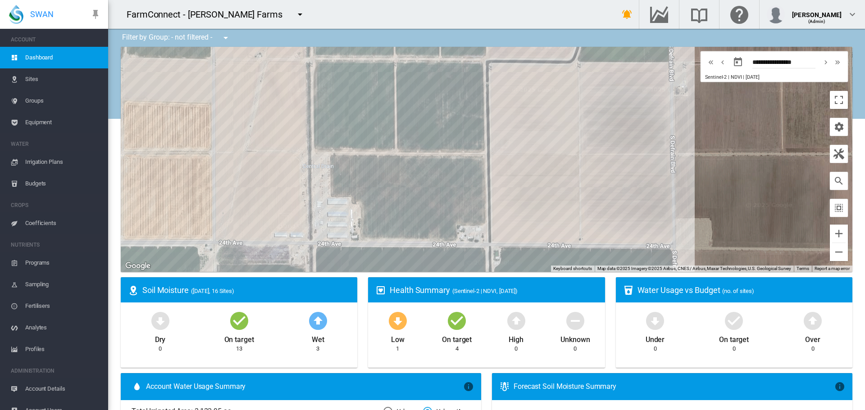
drag, startPoint x: 616, startPoint y: 244, endPoint x: 491, endPoint y: 256, distance: 125.9
click at [491, 256] on div at bounding box center [486, 159] width 731 height 225
click at [835, 127] on md-icon "icon-cog" at bounding box center [838, 127] width 11 height 11
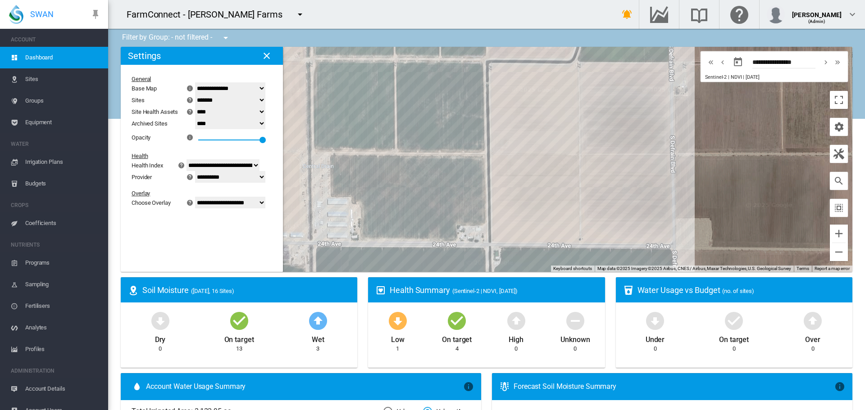
click at [250, 201] on select "**********" at bounding box center [230, 203] width 70 height 12
click at [200, 209] on select "**********" at bounding box center [230, 203] width 70 height 12
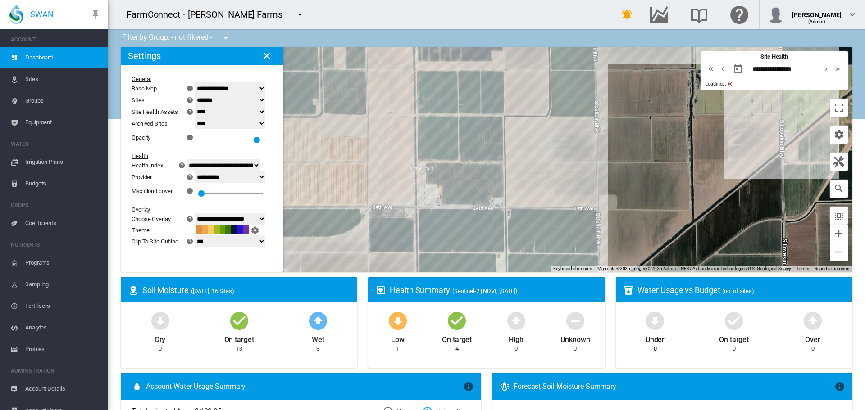
drag, startPoint x: 662, startPoint y: 151, endPoint x: 602, endPoint y: 162, distance: 61.3
click at [602, 162] on div at bounding box center [486, 159] width 731 height 225
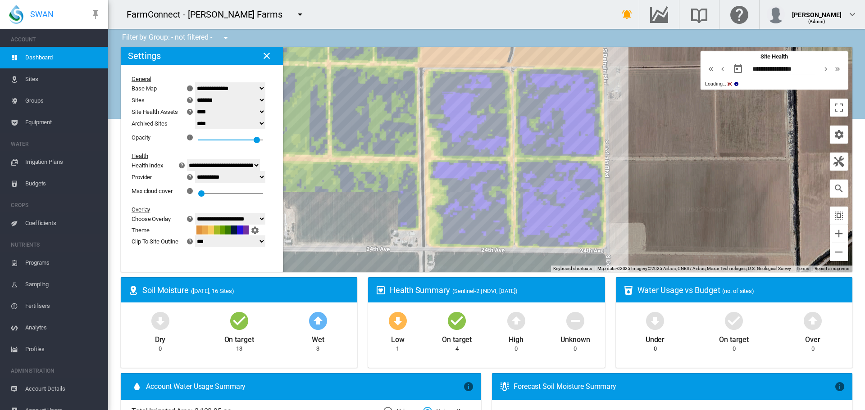
drag, startPoint x: 613, startPoint y: 150, endPoint x: 677, endPoint y: 170, distance: 68.0
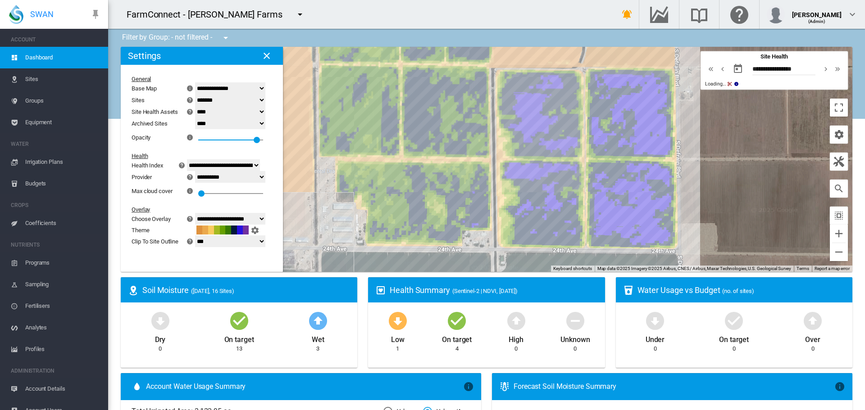
drag, startPoint x: 636, startPoint y: 162, endPoint x: 709, endPoint y: 162, distance: 72.5
click at [709, 162] on div at bounding box center [486, 159] width 731 height 225
click at [830, 108] on button "Toggle fullscreen view" at bounding box center [839, 108] width 18 height 18
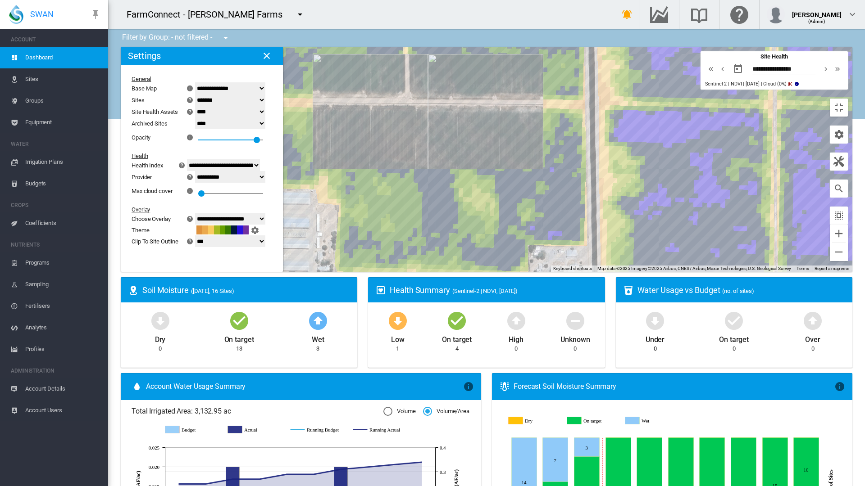
click at [195, 213] on select "**********" at bounding box center [230, 219] width 70 height 12
select select "********"
click at [195, 213] on select "**********" at bounding box center [230, 219] width 70 height 12
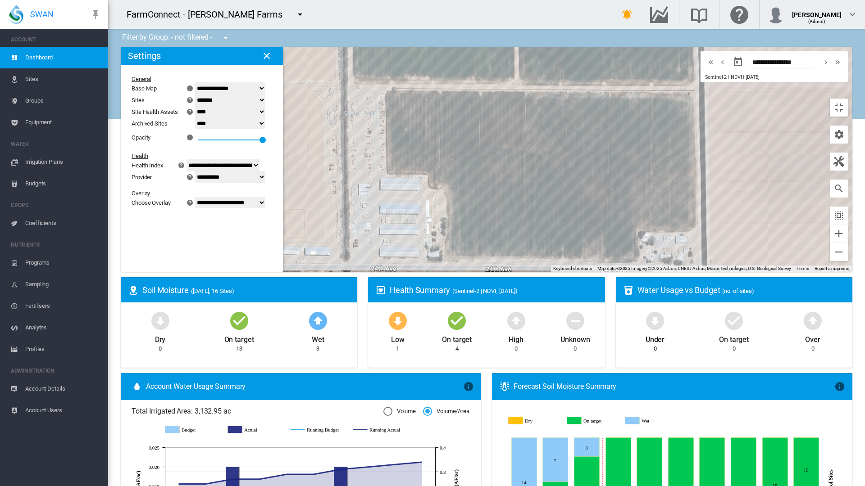
drag, startPoint x: 265, startPoint y: 354, endPoint x: 378, endPoint y: 341, distance: 113.9
click at [378, 272] on div at bounding box center [486, 159] width 731 height 225
click at [846, 91] on button "Toggle fullscreen view" at bounding box center [839, 100] width 18 height 18
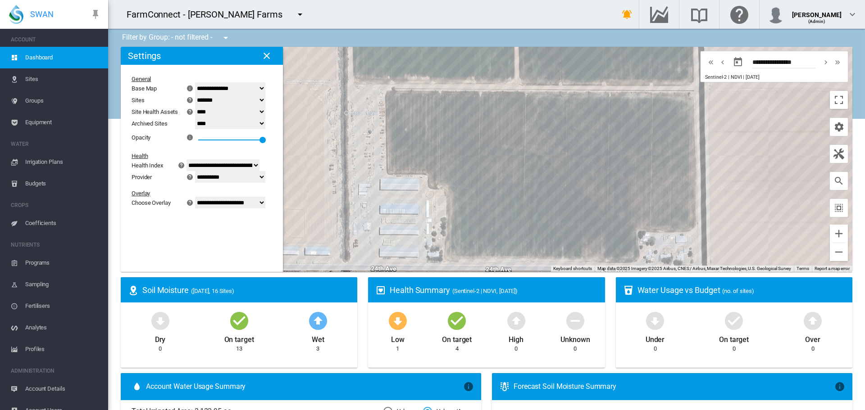
click at [228, 17] on div "FarmConnect - [PERSON_NAME] Farms" at bounding box center [209, 14] width 164 height 13
click at [226, 37] on md-icon "icon-menu-down" at bounding box center [225, 37] width 11 height 11
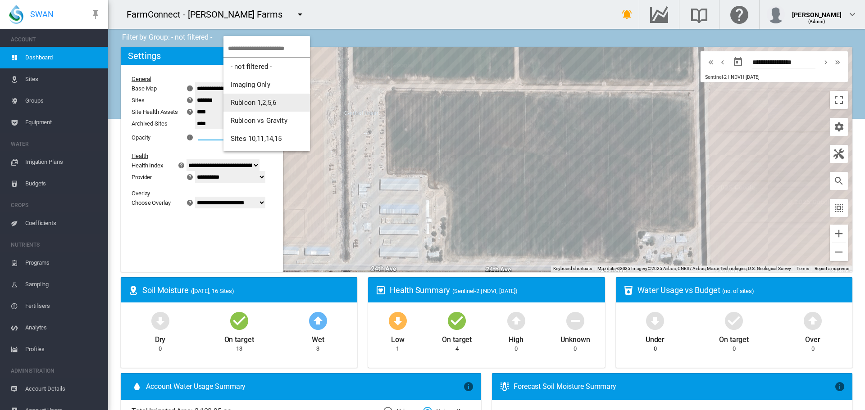
click at [270, 103] on span "Rubicon 1,2,5,6" at bounding box center [253, 103] width 45 height 8
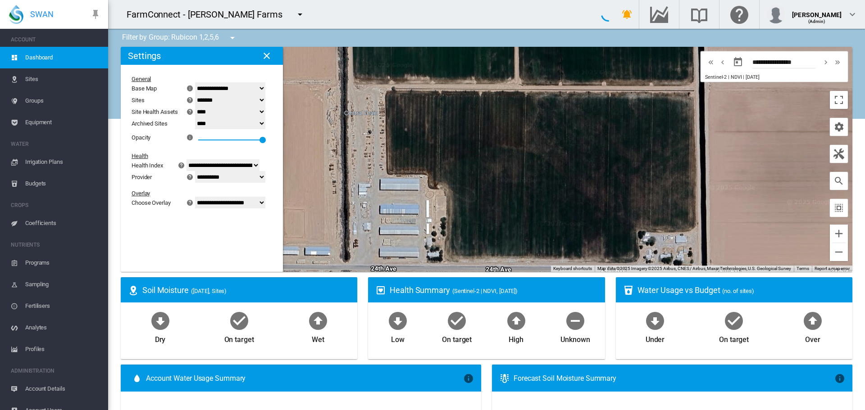
select select "**********"
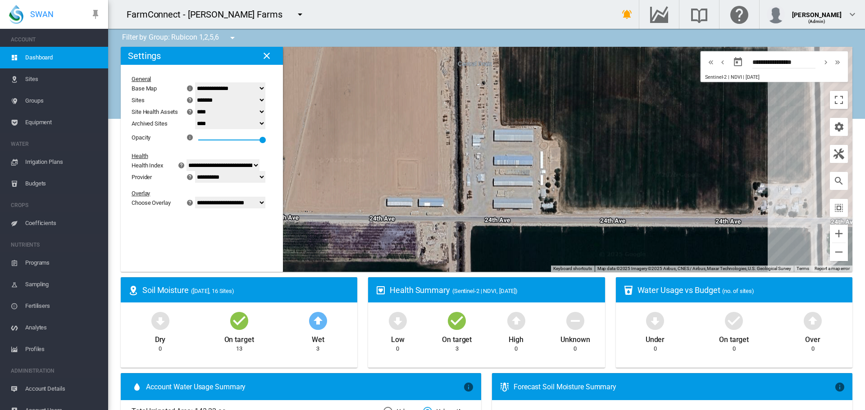
drag, startPoint x: 460, startPoint y: 190, endPoint x: 532, endPoint y: 169, distance: 74.7
click at [532, 169] on div at bounding box center [486, 159] width 731 height 225
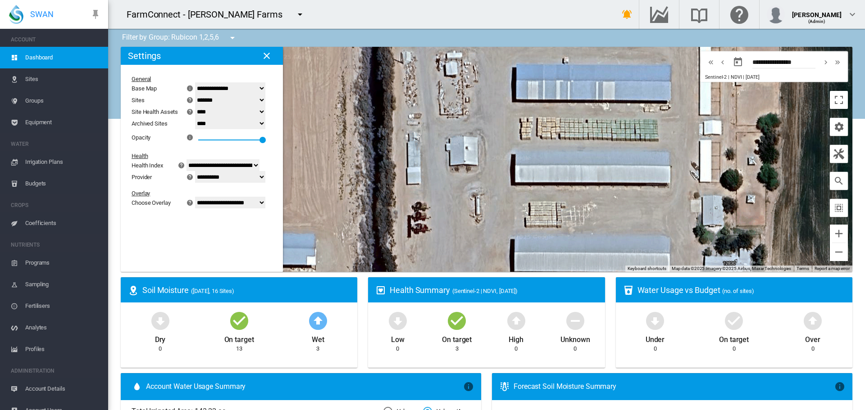
drag, startPoint x: 456, startPoint y: 195, endPoint x: 514, endPoint y: 170, distance: 63.2
click at [530, 165] on div at bounding box center [486, 159] width 731 height 225
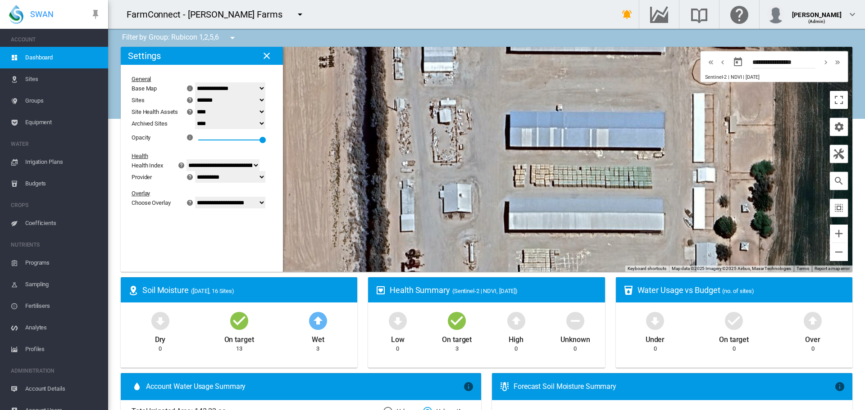
drag, startPoint x: 466, startPoint y: 122, endPoint x: 466, endPoint y: 198, distance: 76.1
click at [464, 200] on div at bounding box center [486, 159] width 731 height 225
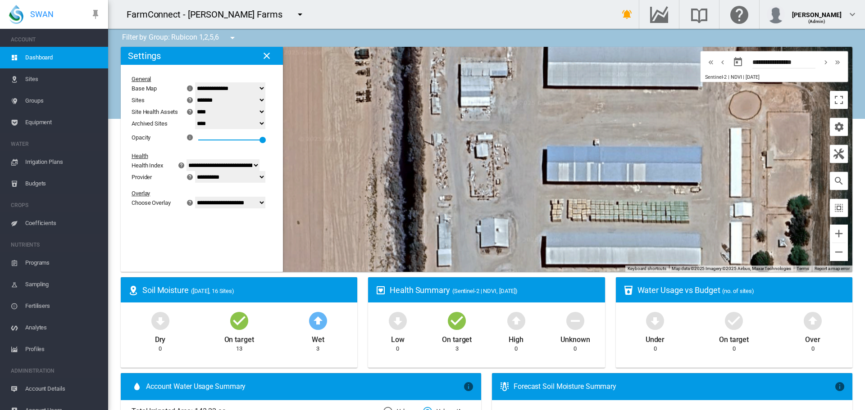
drag, startPoint x: 472, startPoint y: 206, endPoint x: 490, endPoint y: 75, distance: 131.7
click at [490, 75] on div at bounding box center [486, 159] width 731 height 225
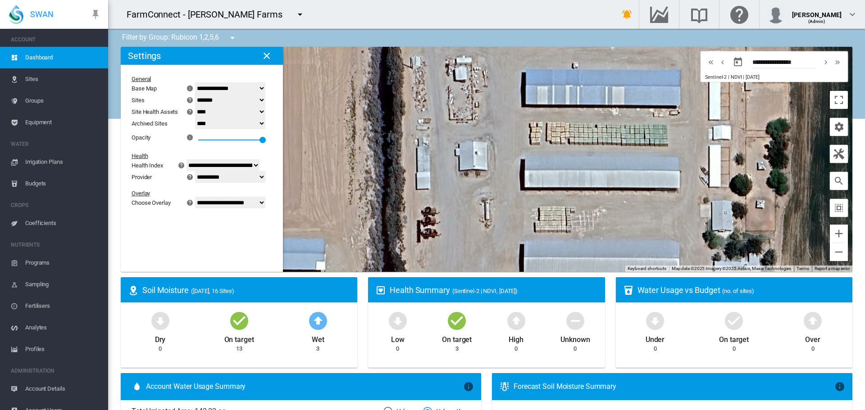
drag, startPoint x: 498, startPoint y: 206, endPoint x: 474, endPoint y: 182, distance: 33.4
click at [474, 182] on div at bounding box center [486, 159] width 731 height 225
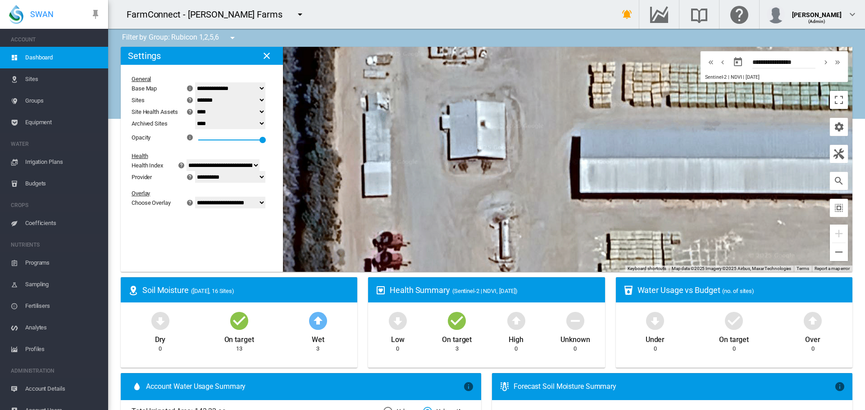
drag, startPoint x: 449, startPoint y: 166, endPoint x: 608, endPoint y: 152, distance: 159.2
click at [608, 152] on div at bounding box center [486, 159] width 731 height 225
